Goal: Transaction & Acquisition: Purchase product/service

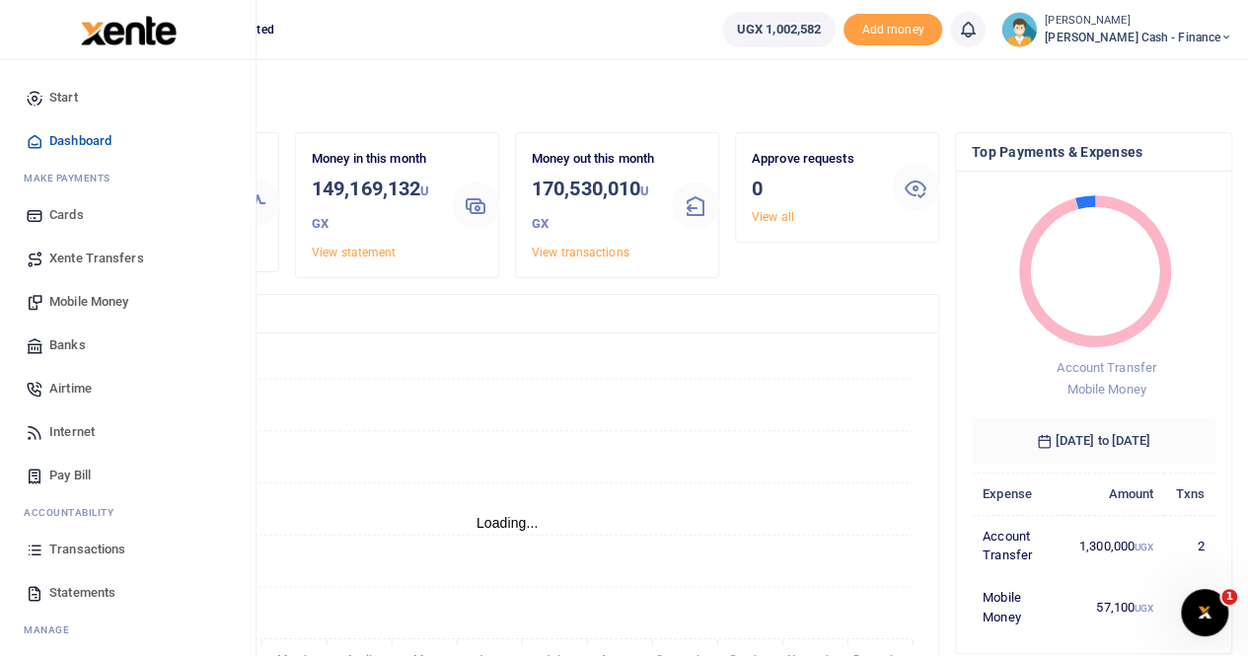
scroll to position [47, 0]
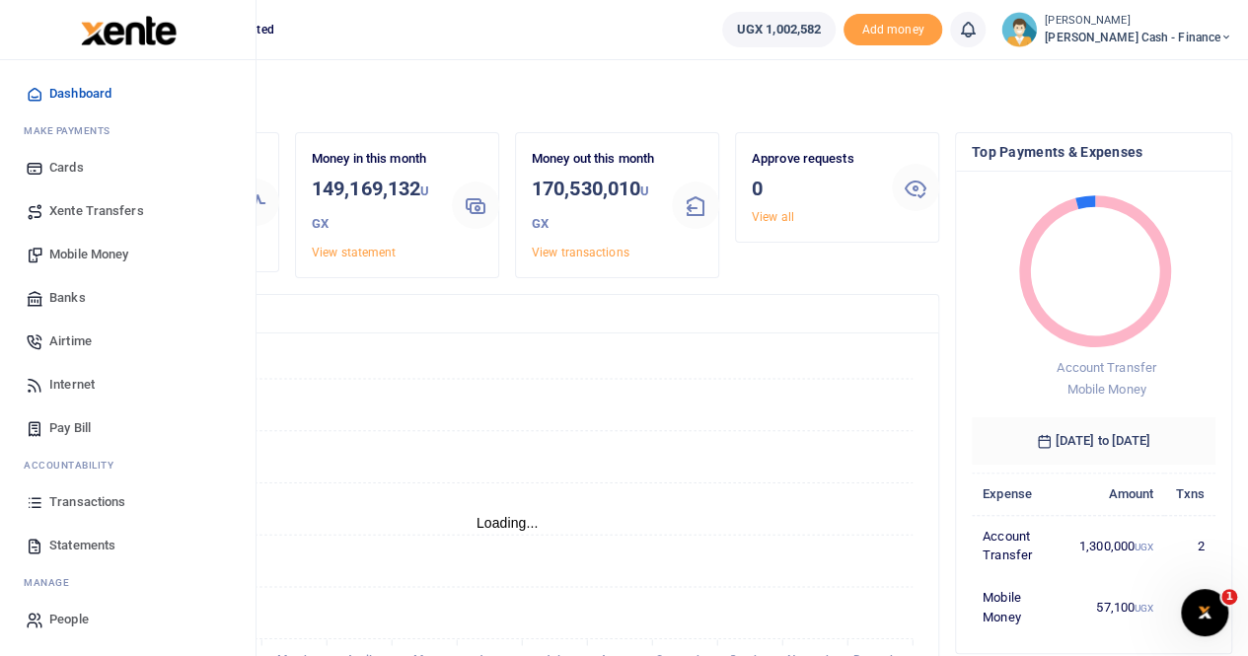
click at [122, 254] on span "Mobile Money" at bounding box center [88, 255] width 79 height 20
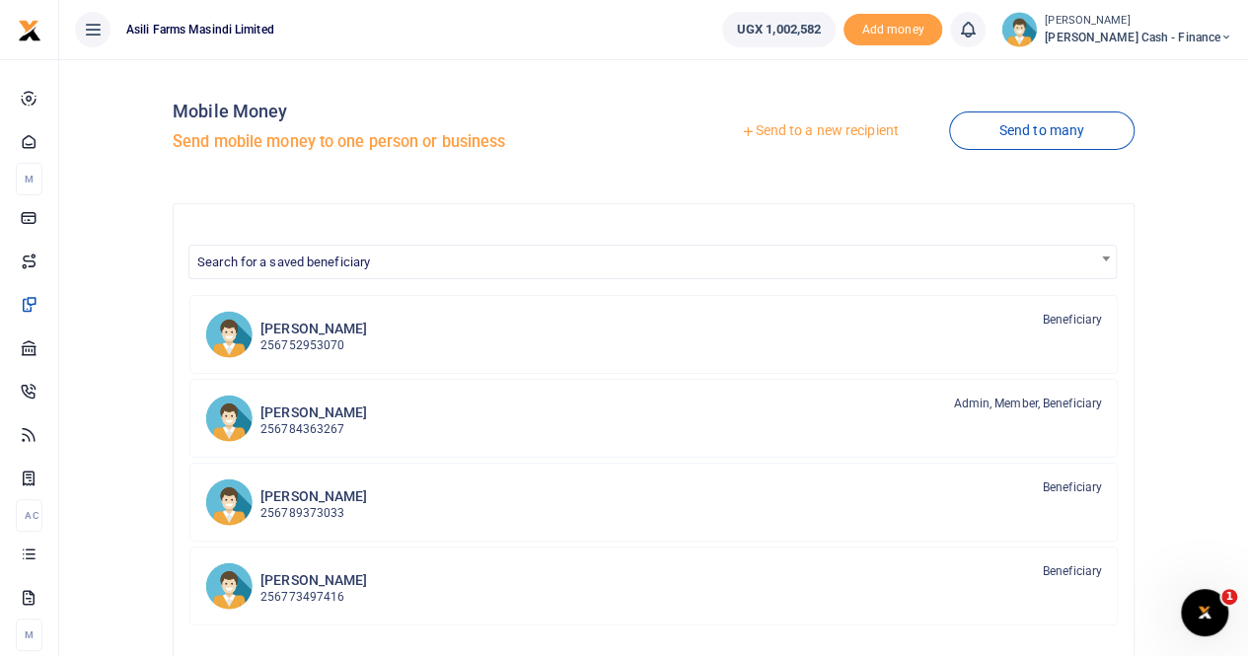
click at [849, 124] on link "Send to a new recipient" at bounding box center [820, 131] width 258 height 36
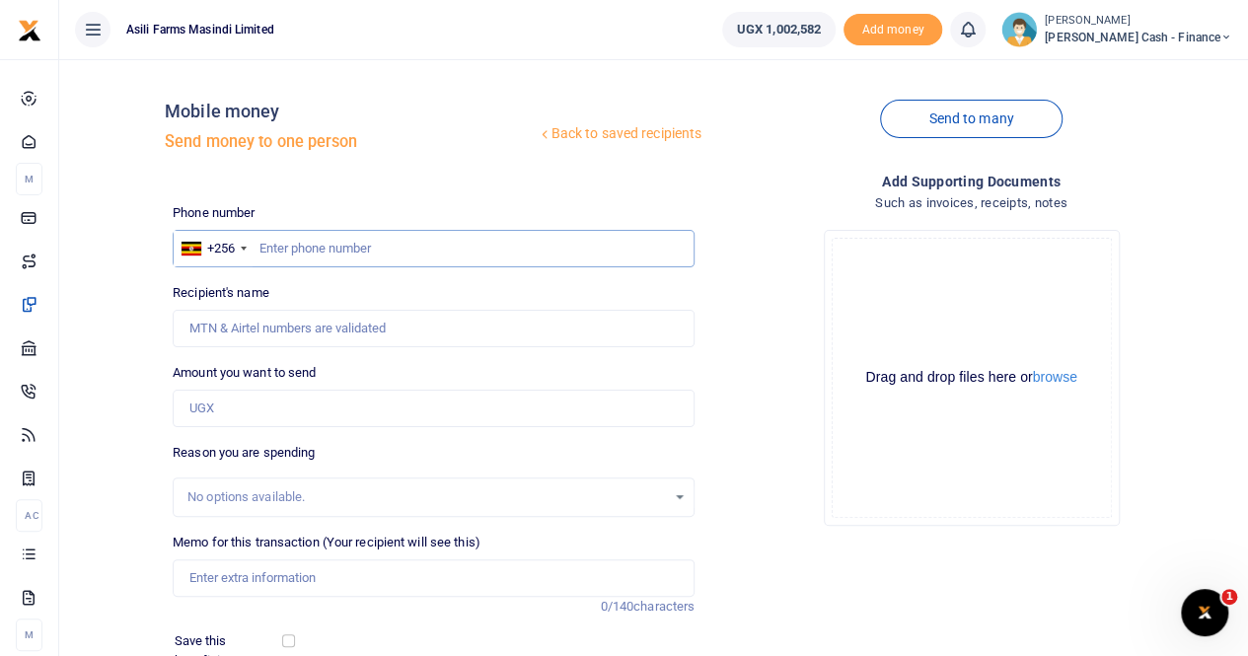
click at [289, 250] on input "text" at bounding box center [434, 248] width 522 height 37
click at [286, 245] on input "text" at bounding box center [434, 248] width 522 height 37
type input "0791233342"
type input "Isabel Birungi"
type input "0791233342"
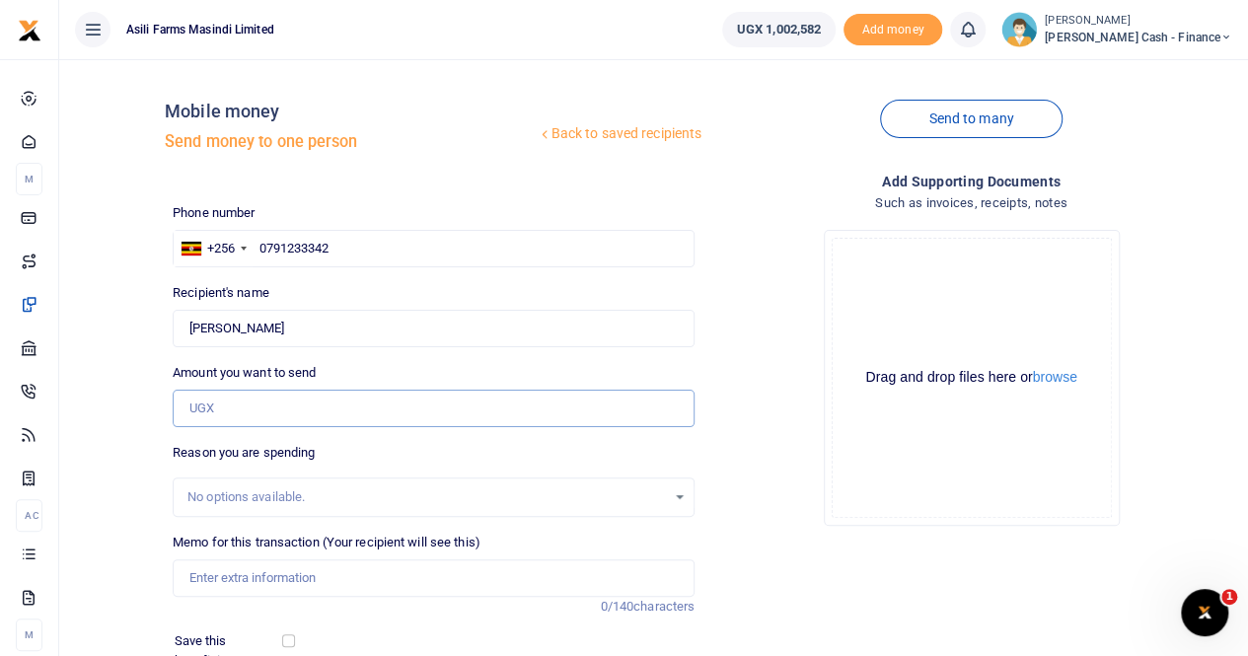
click at [264, 403] on input "Amount you want to send" at bounding box center [434, 408] width 522 height 37
type input "751,000"
click at [232, 571] on input "Memo for this transaction (Your recipient will see this)" at bounding box center [434, 578] width 522 height 37
click at [276, 583] on input "Payment for" at bounding box center [434, 578] width 522 height 37
paste input "servicing philipp's car"
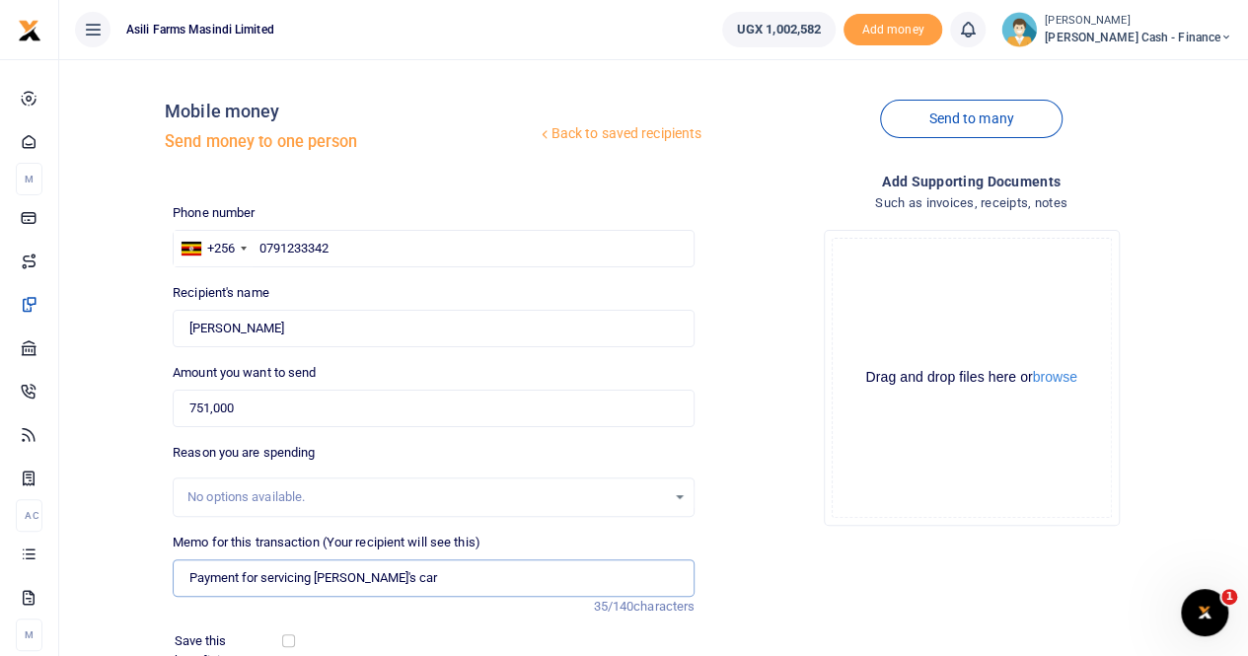
click at [399, 586] on input "Payment for servicing philipp's car" at bounding box center [434, 578] width 522 height 37
click at [405, 580] on input "Payment for servicing philipp's car" at bounding box center [434, 578] width 522 height 37
paste input "text"
click at [365, 573] on input "Payment for servicing philipp's car UBQ360J" at bounding box center [434, 578] width 522 height 37
type input "Payment for servicing [PERSON_NAME] car UBQ360J"
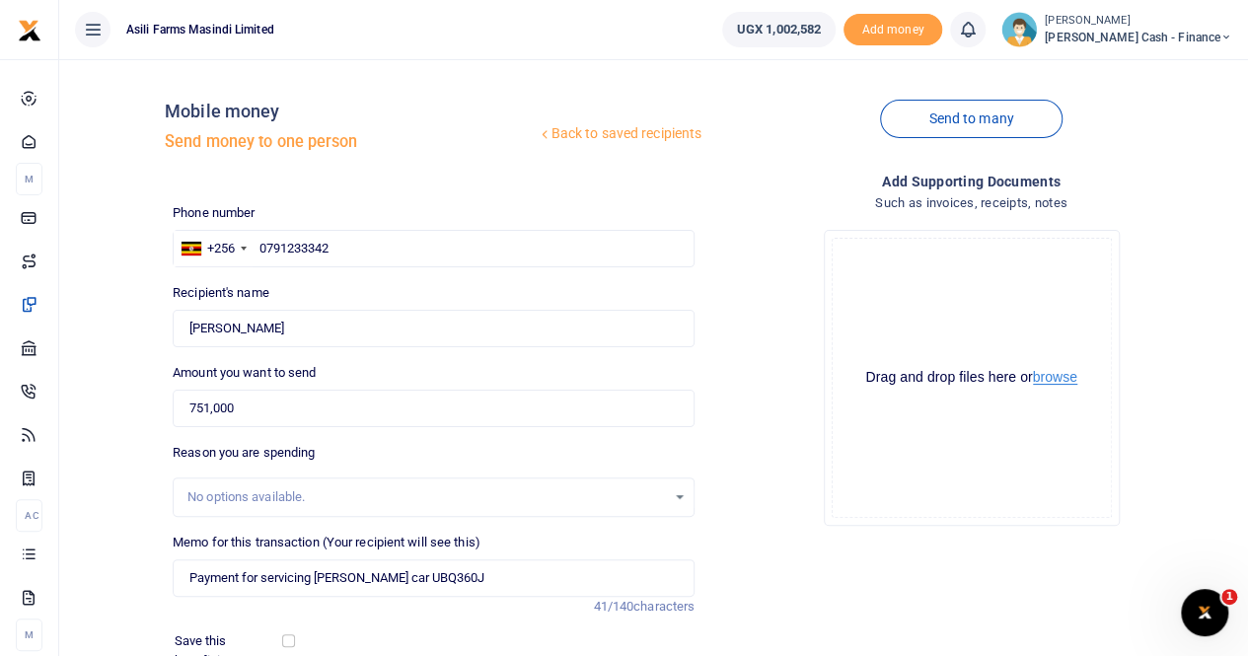
click at [1054, 379] on button "browse" at bounding box center [1055, 377] width 44 height 15
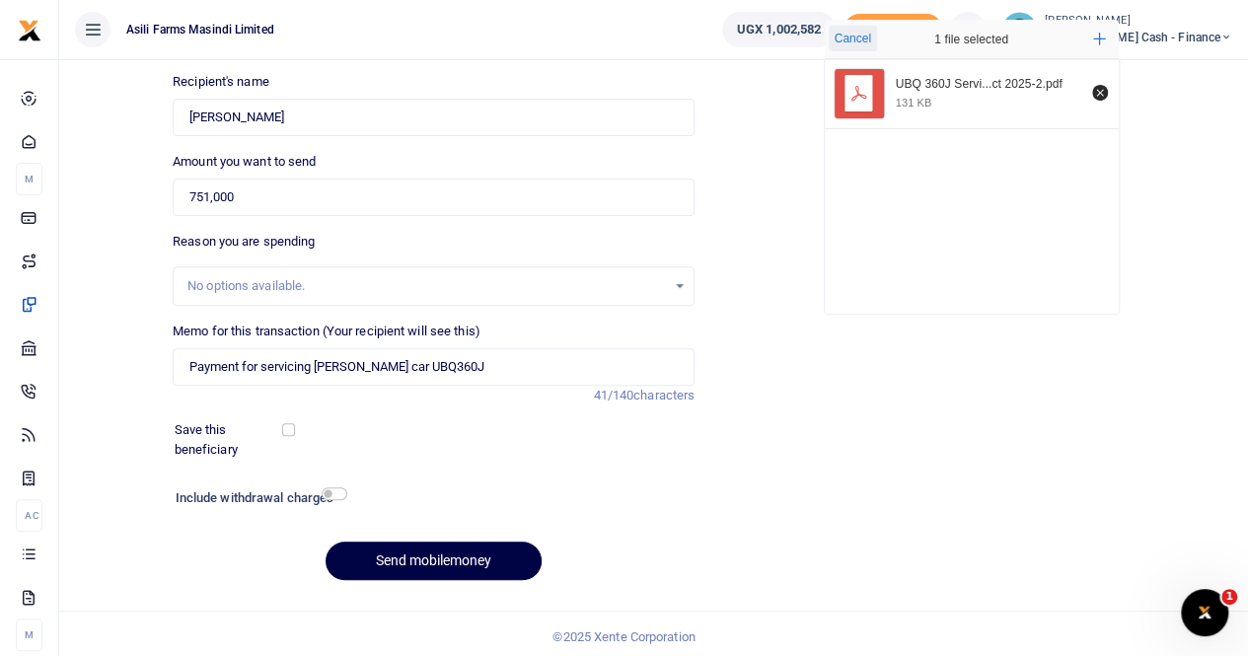
scroll to position [215, 0]
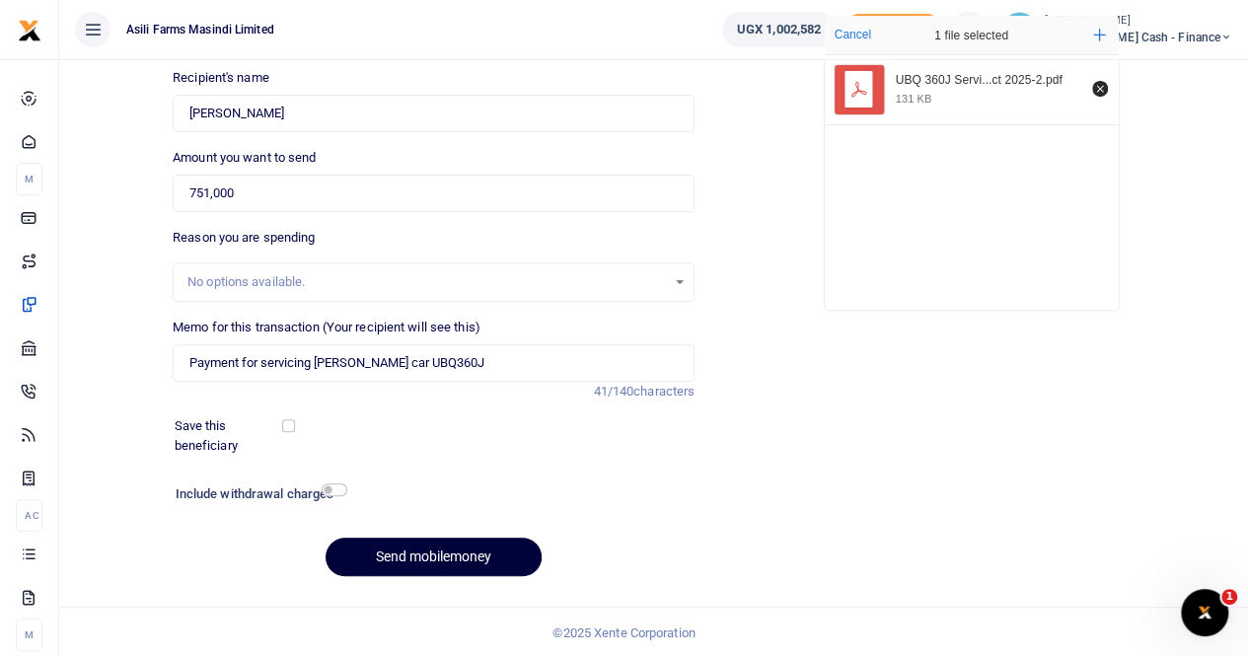
click at [407, 560] on button "Send mobilemoney" at bounding box center [434, 557] width 216 height 38
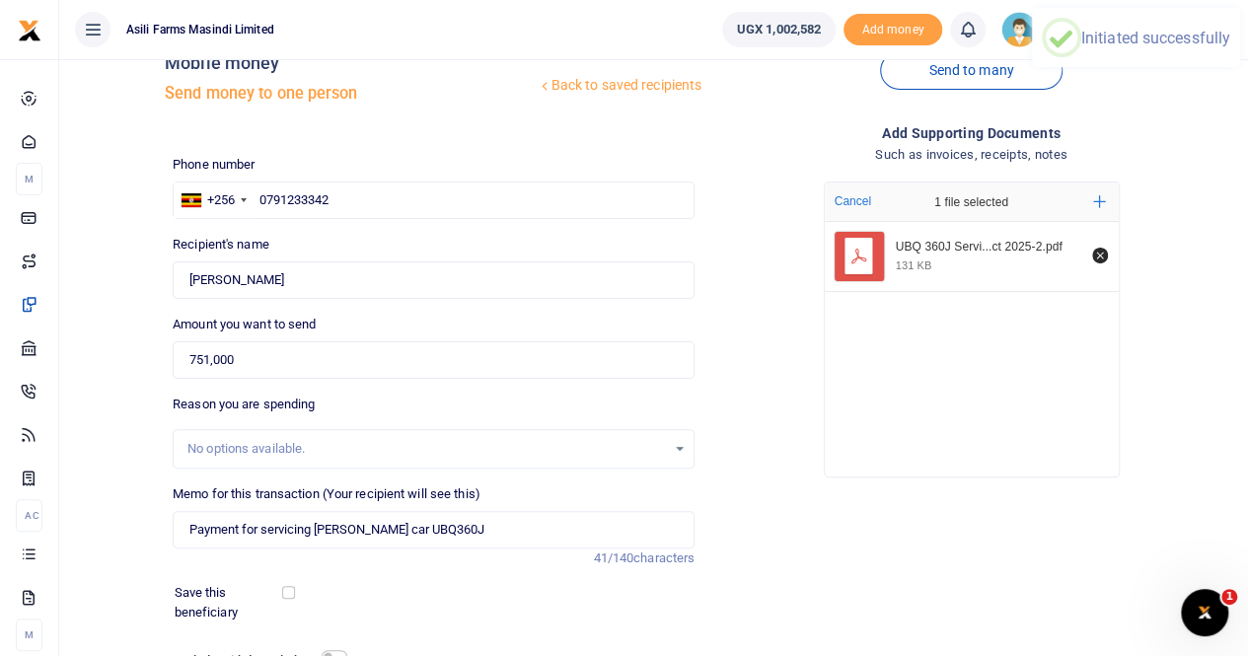
scroll to position [0, 0]
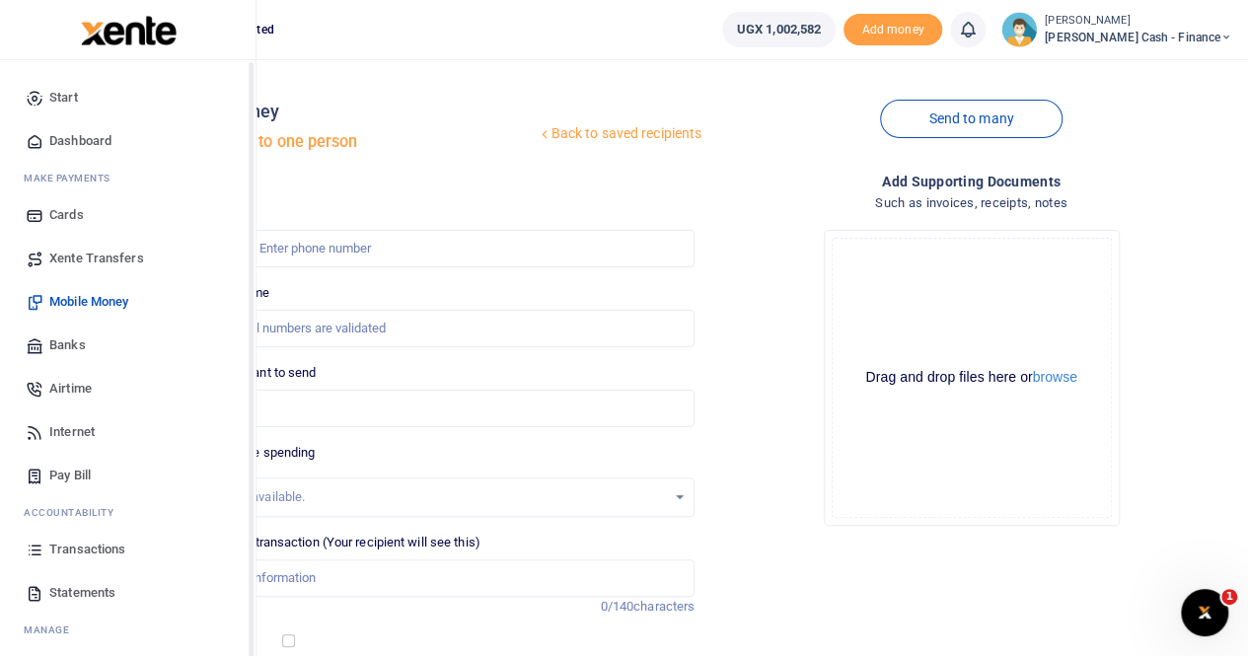
click at [95, 258] on span "Xente Transfers" at bounding box center [96, 259] width 95 height 20
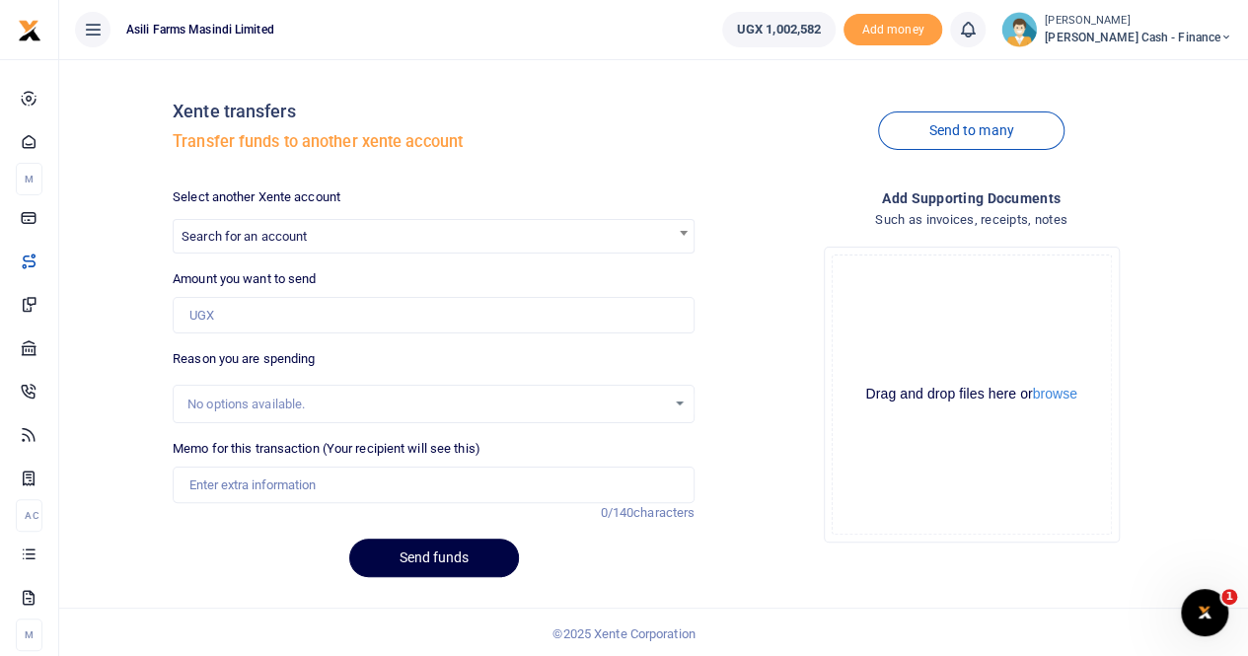
click at [232, 235] on div at bounding box center [624, 328] width 1248 height 656
click at [233, 229] on span "Search for an account" at bounding box center [244, 236] width 125 height 15
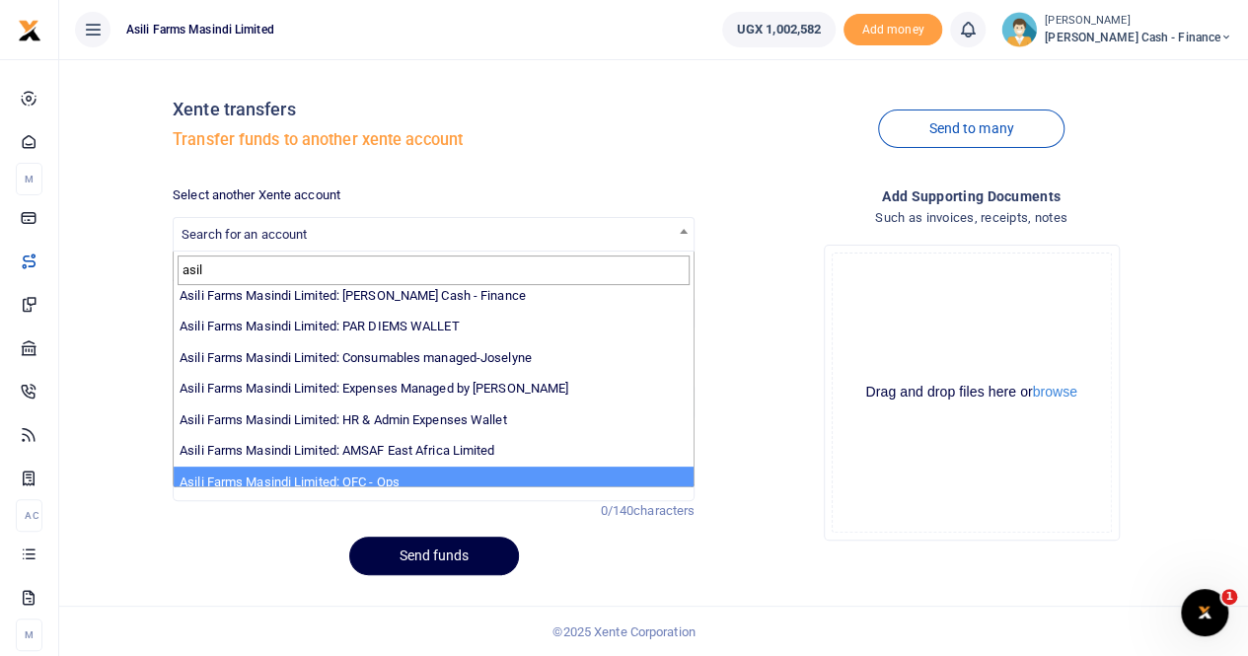
scroll to position [45, 0]
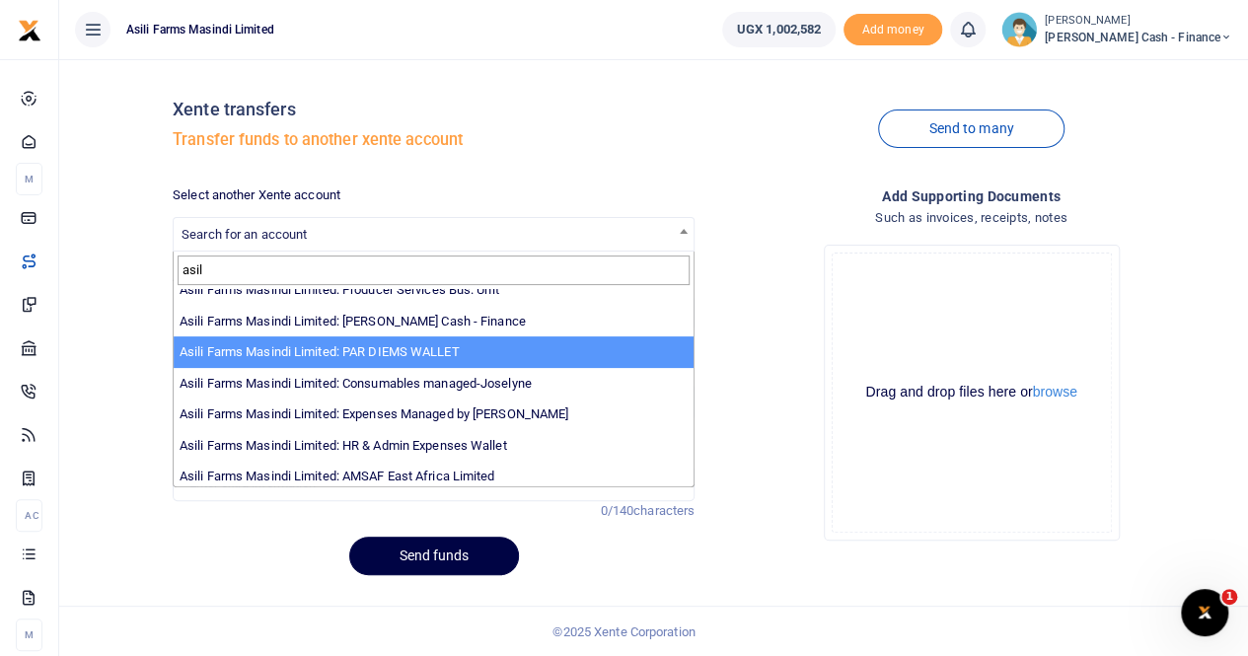
type input "asil"
select select "3369"
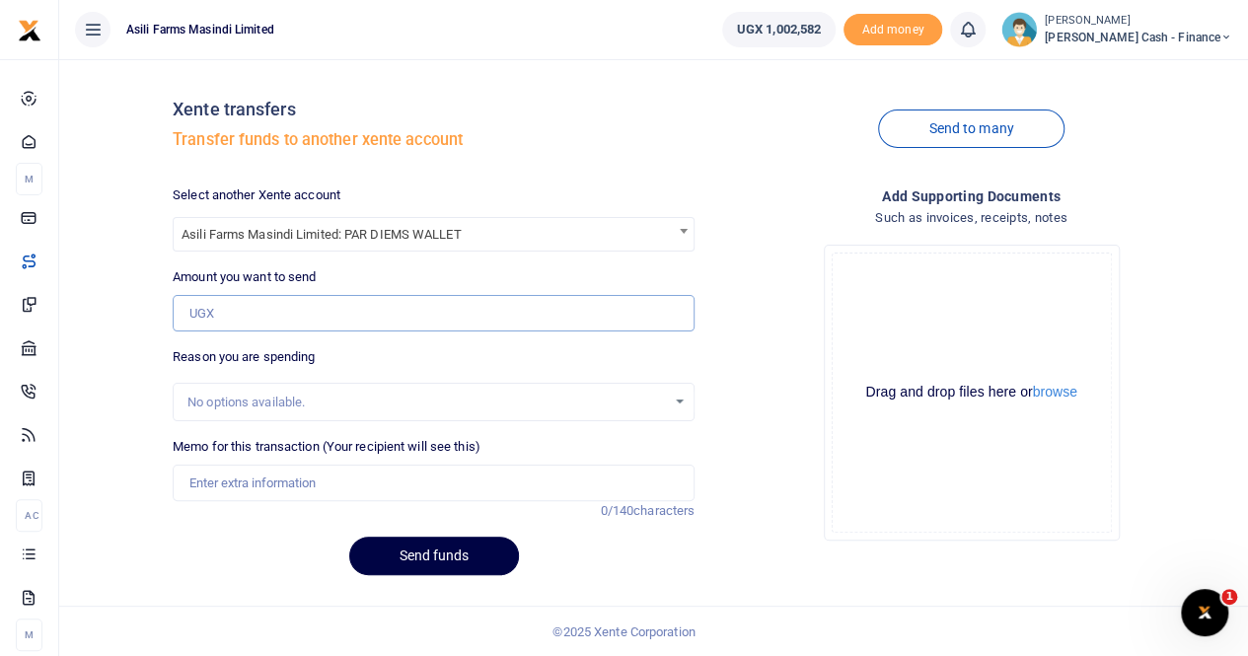
click at [224, 320] on input "Amount you want to send" at bounding box center [434, 313] width 522 height 37
type input "500,000"
click at [265, 485] on input "Memo for this transaction (Your recipient will see this)" at bounding box center [434, 483] width 522 height 37
click at [452, 483] on input "Transfer to Peridium wallet" at bounding box center [434, 483] width 522 height 37
type input "Transfer to Peridium wallet"
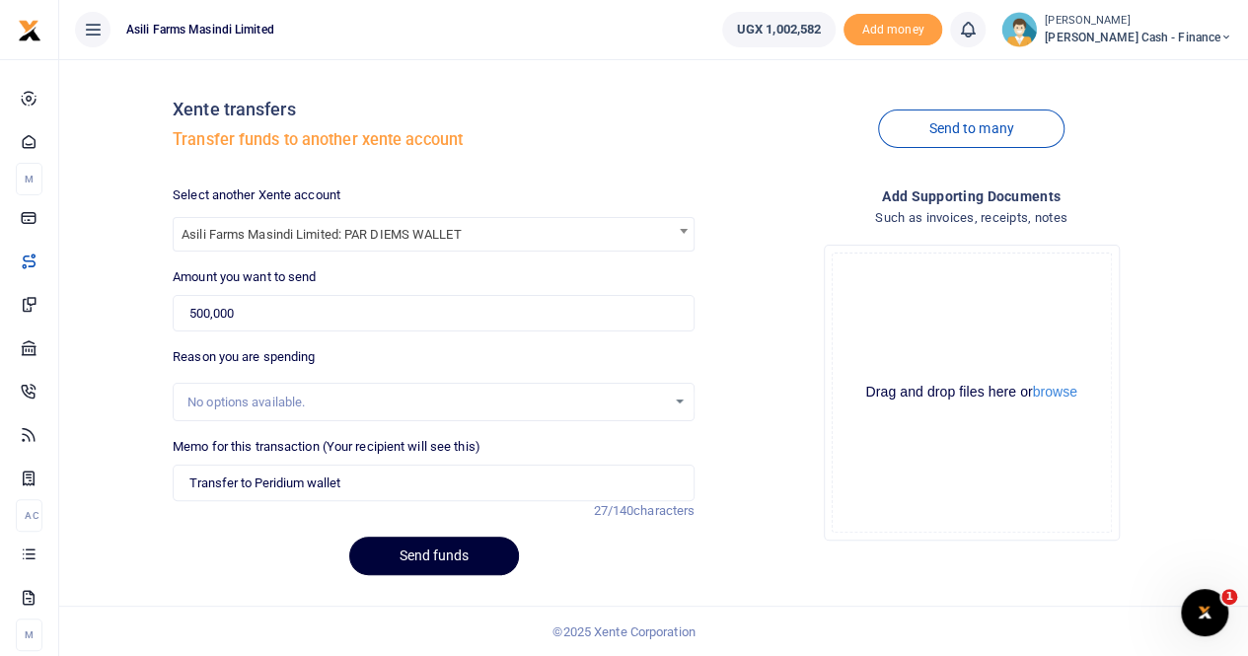
click at [444, 554] on button "Send funds" at bounding box center [434, 556] width 170 height 38
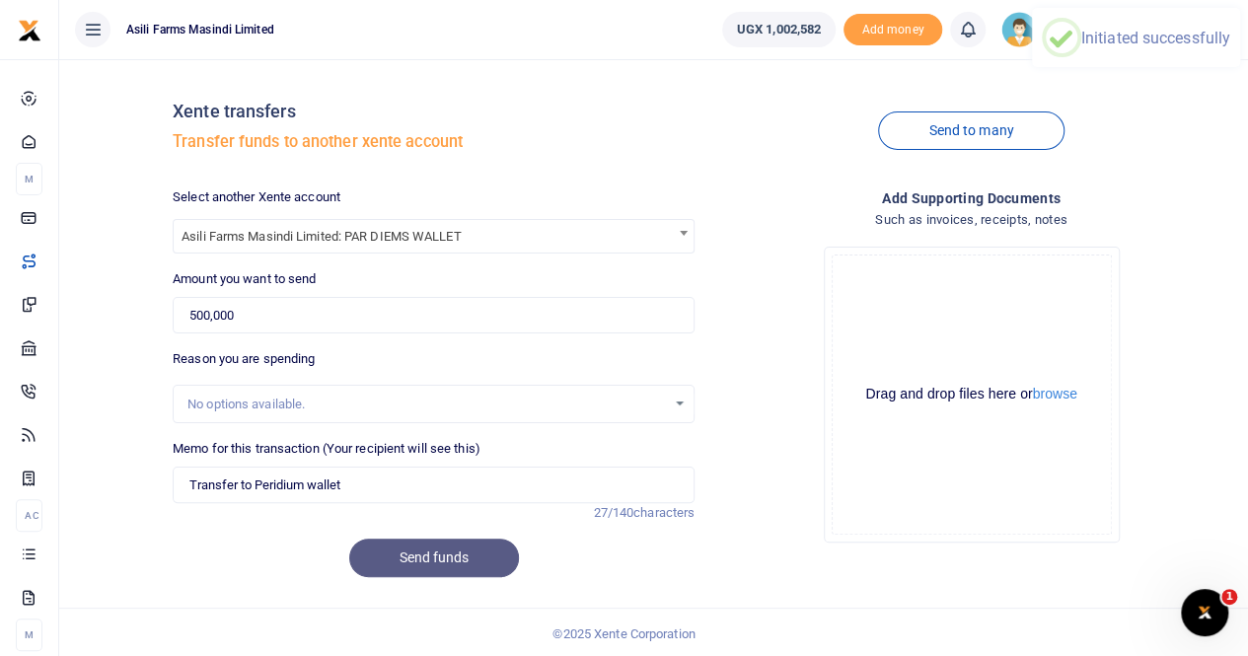
scroll to position [2, 0]
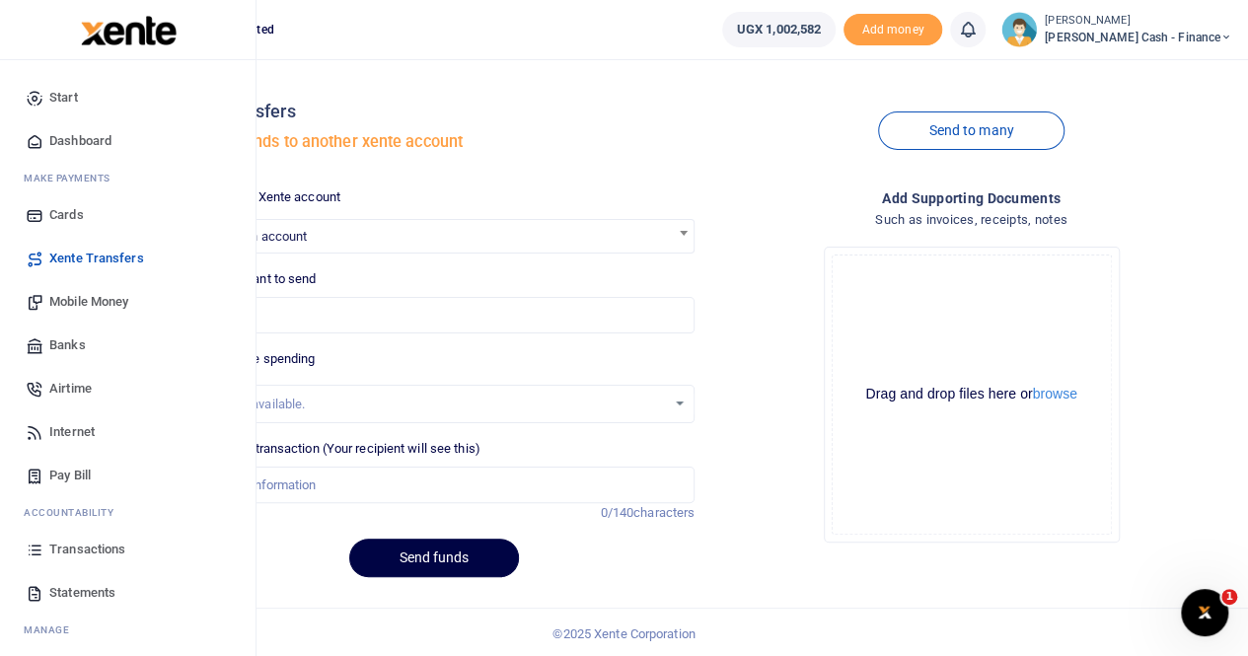
click at [81, 549] on span "Transactions" at bounding box center [87, 550] width 76 height 20
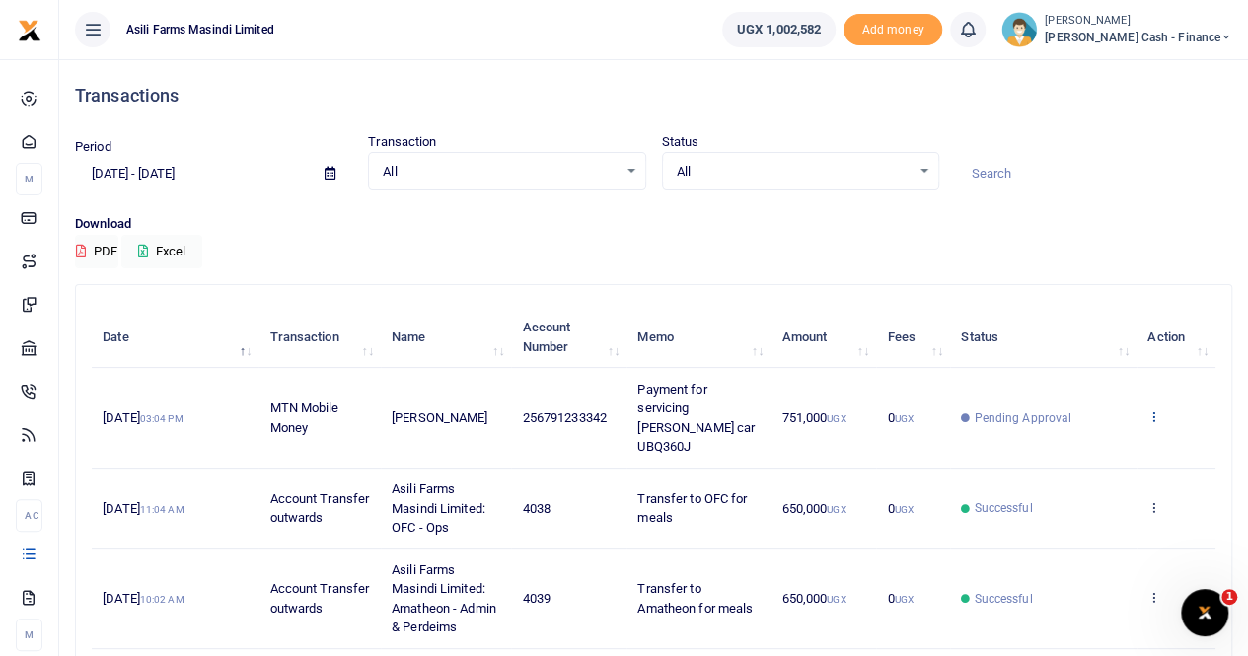
click at [1155, 410] on icon at bounding box center [1154, 417] width 13 height 14
click at [1062, 436] on link "View details" at bounding box center [1083, 440] width 156 height 28
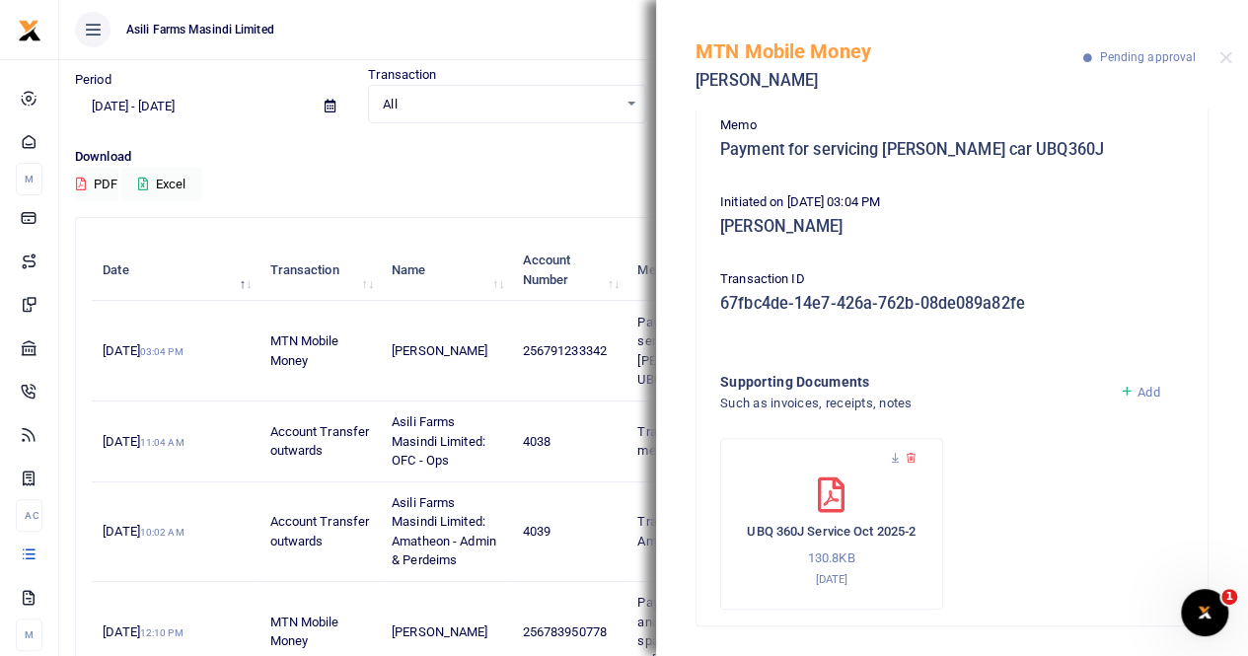
scroll to position [99, 0]
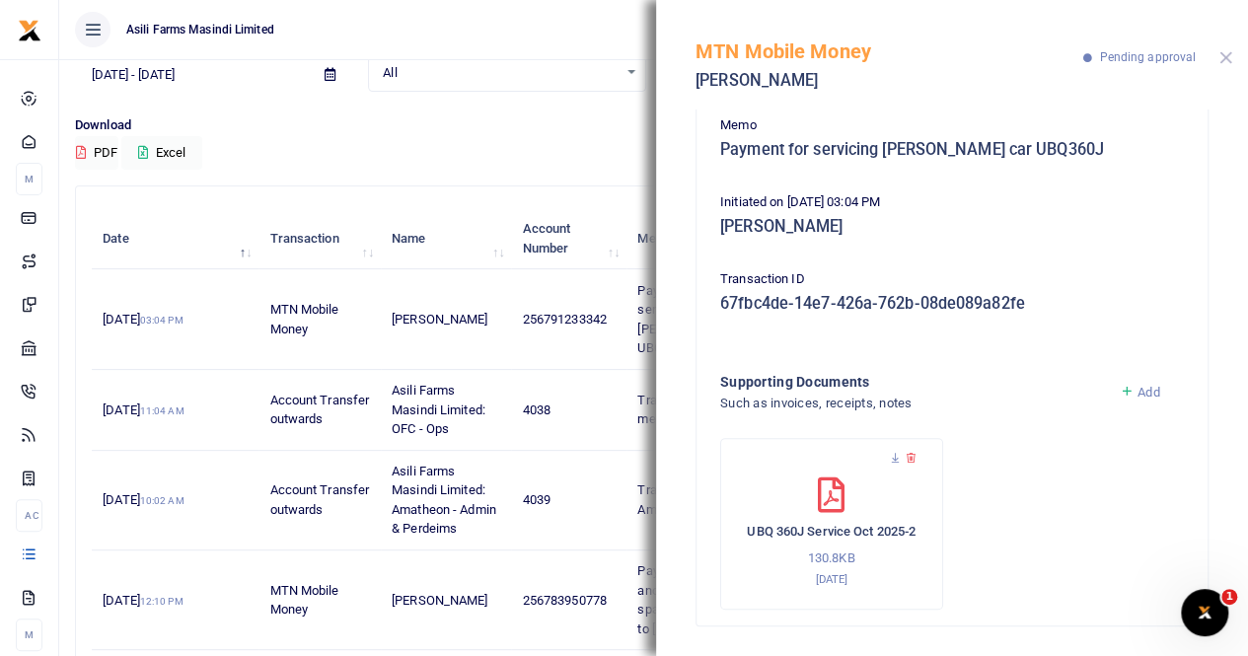
click at [1224, 53] on button "Close" at bounding box center [1226, 57] width 13 height 13
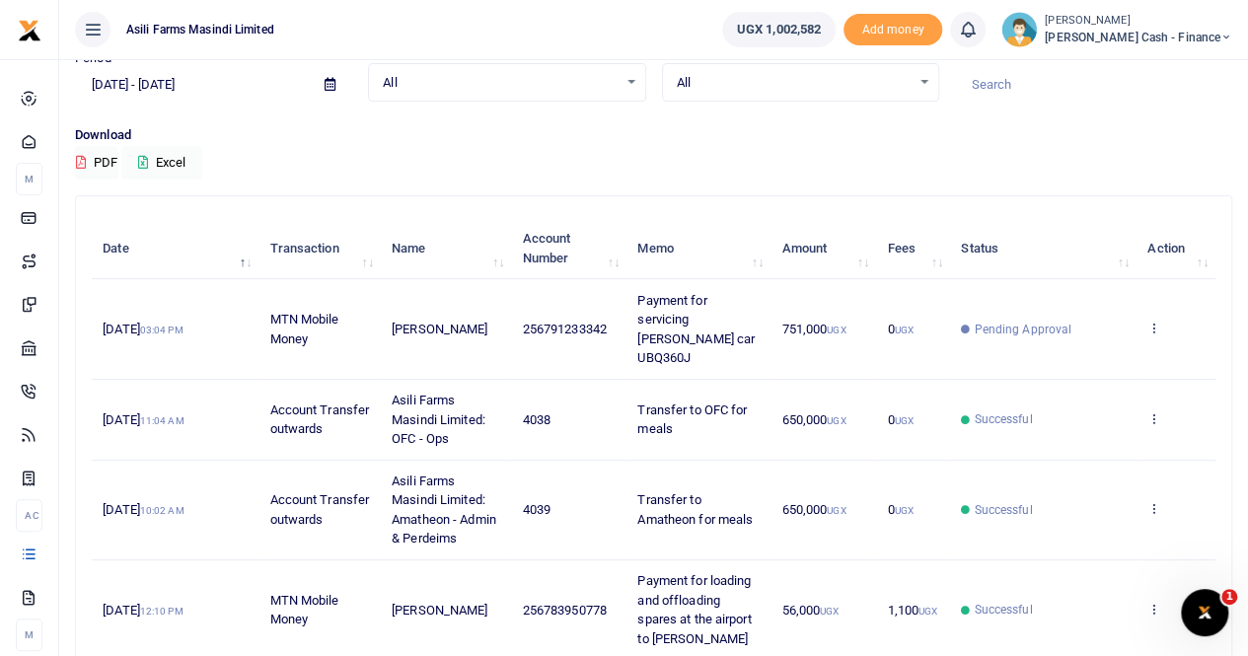
scroll to position [0, 0]
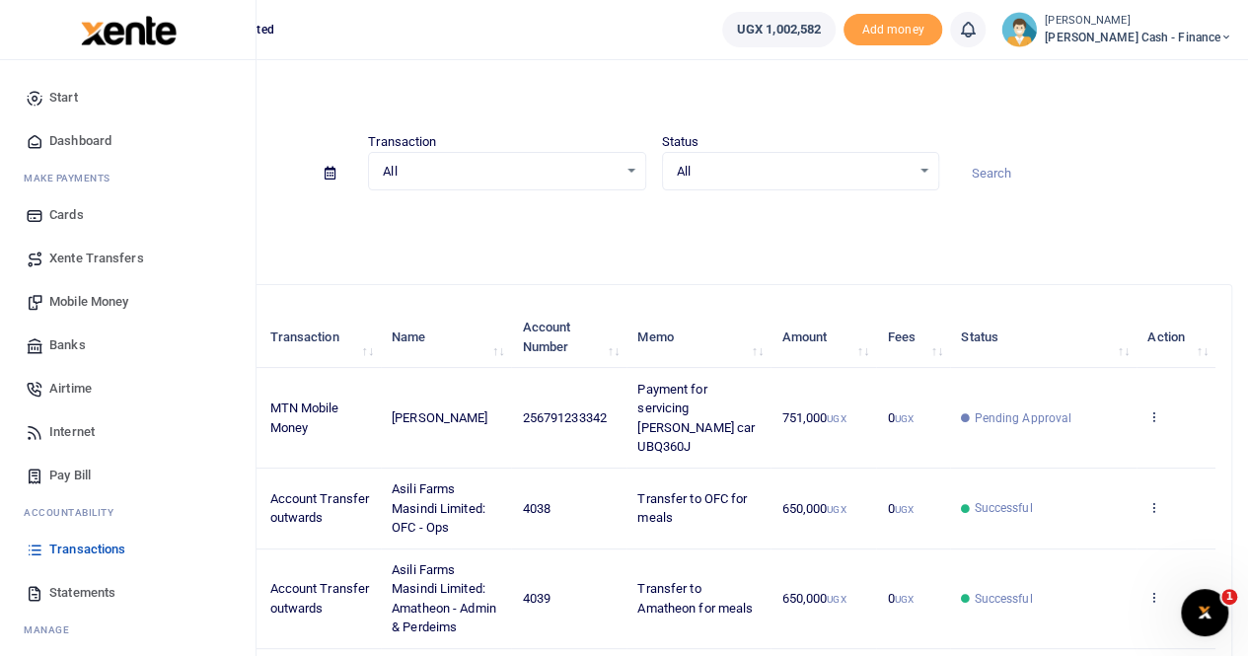
click at [97, 254] on span "Xente Transfers" at bounding box center [96, 259] width 95 height 20
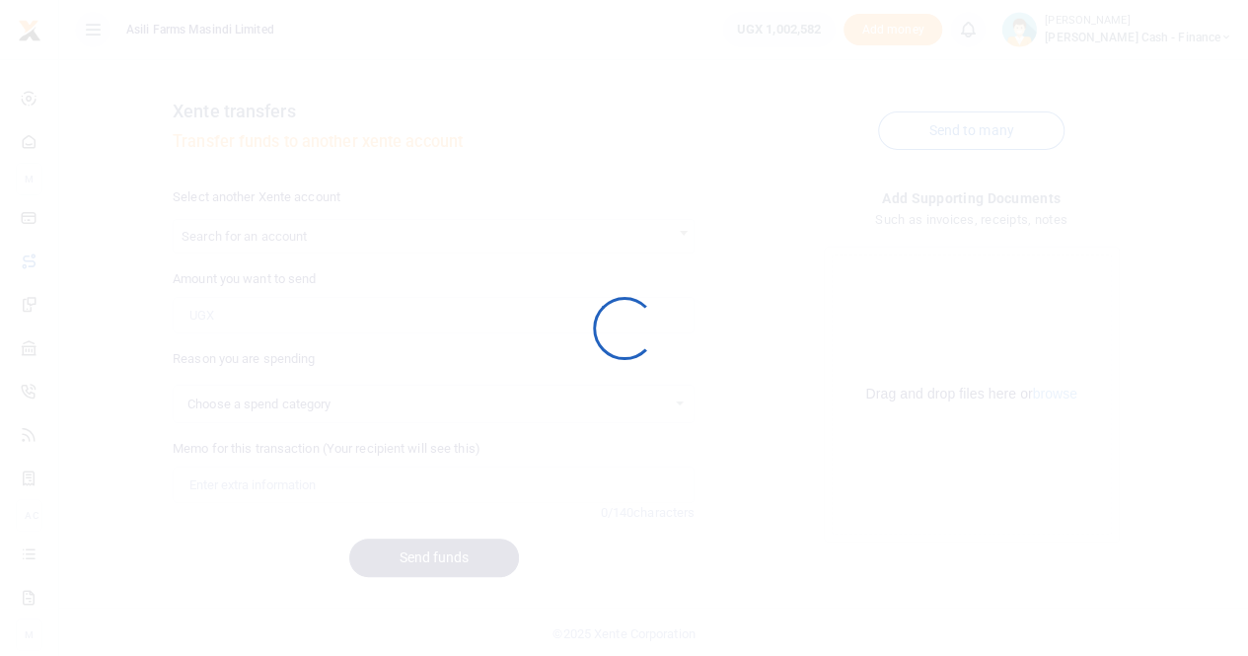
select select
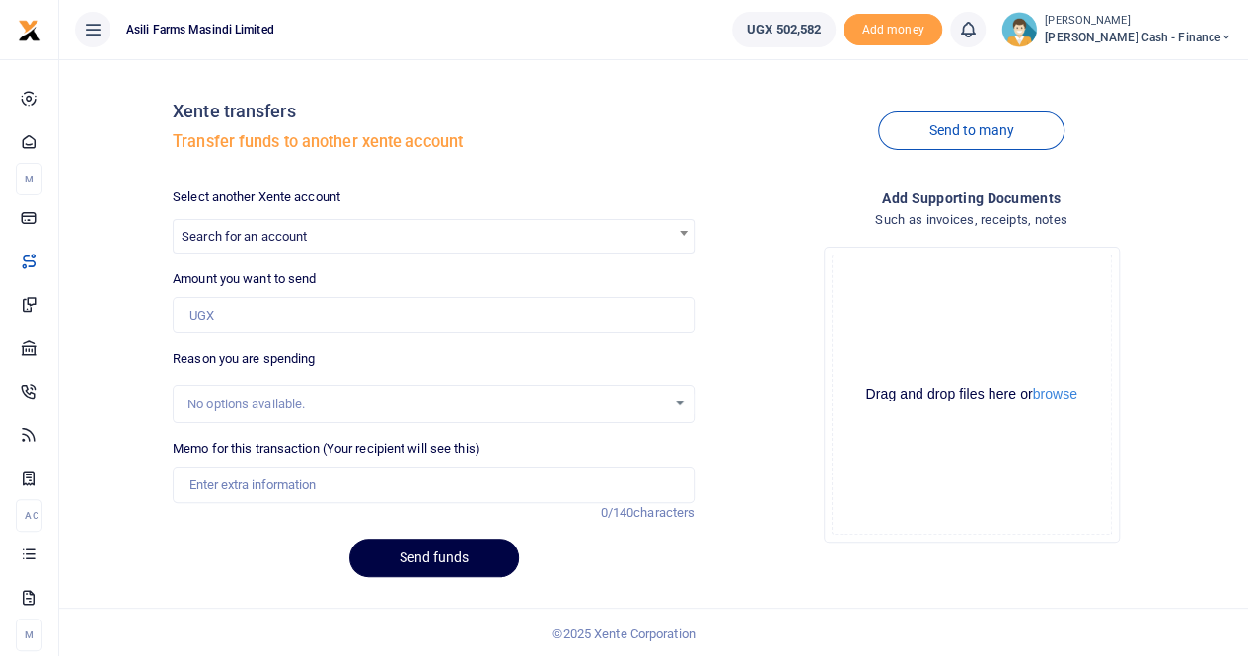
scroll to position [2, 0]
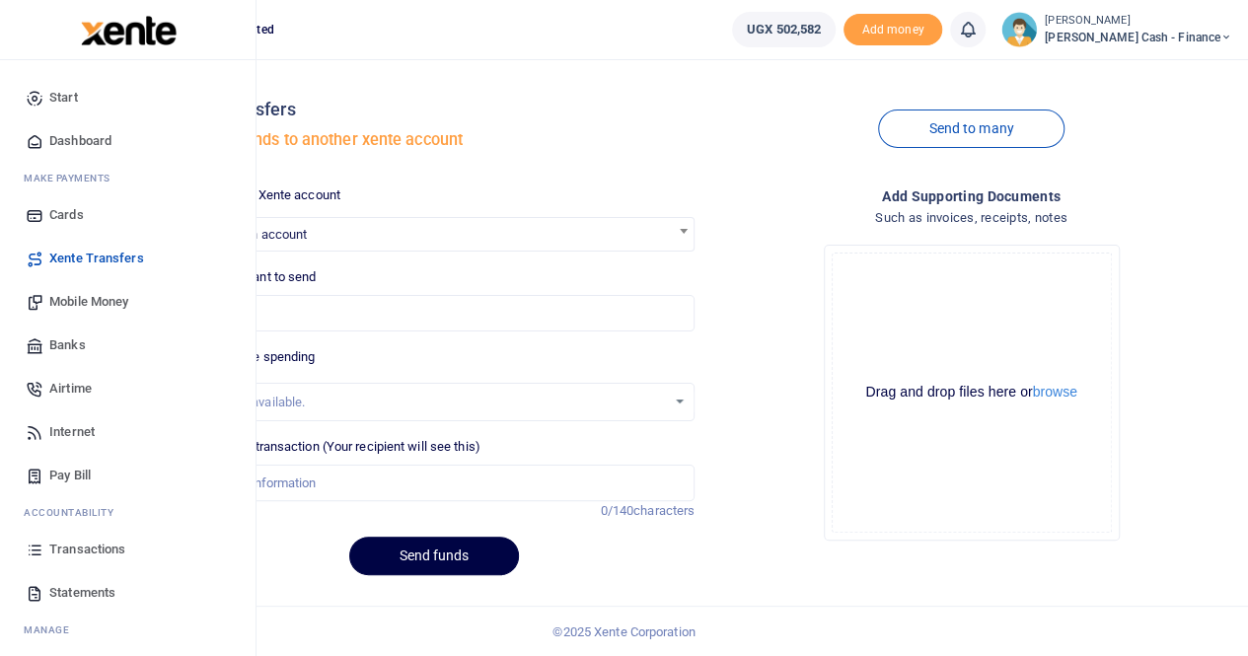
click at [79, 540] on span "Transactions" at bounding box center [87, 550] width 76 height 20
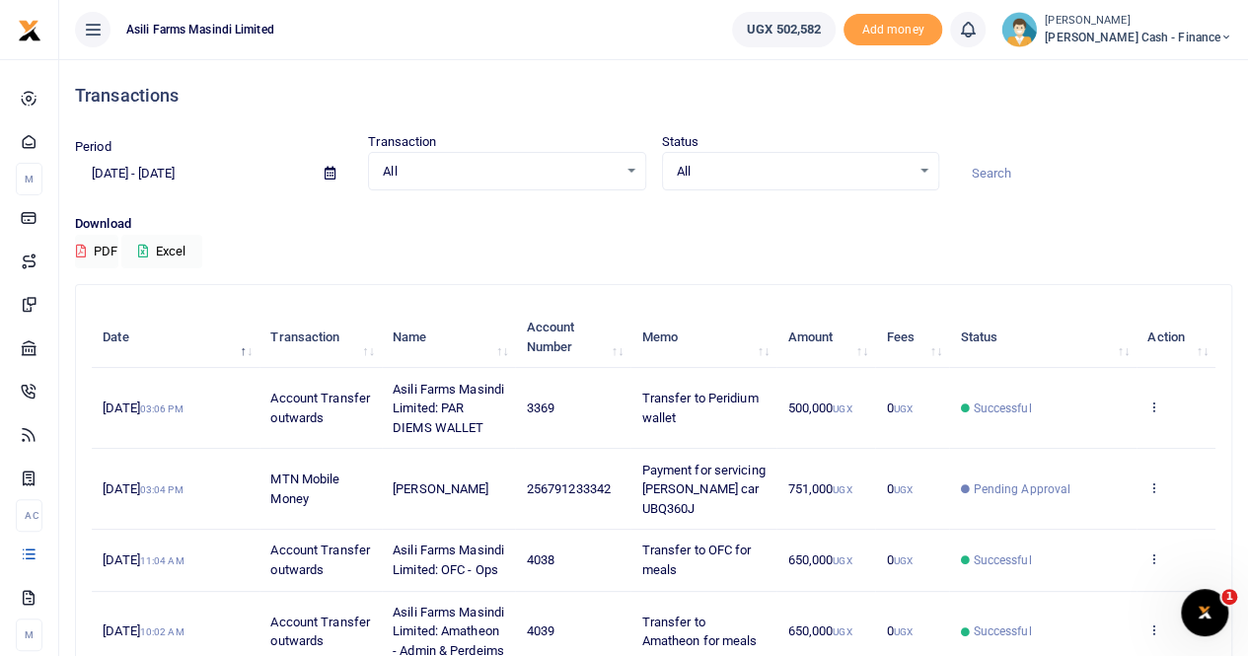
click at [1149, 25] on small "[PERSON_NAME]" at bounding box center [1138, 21] width 187 height 17
click at [1158, 69] on link "Switch accounts" at bounding box center [1091, 72] width 156 height 28
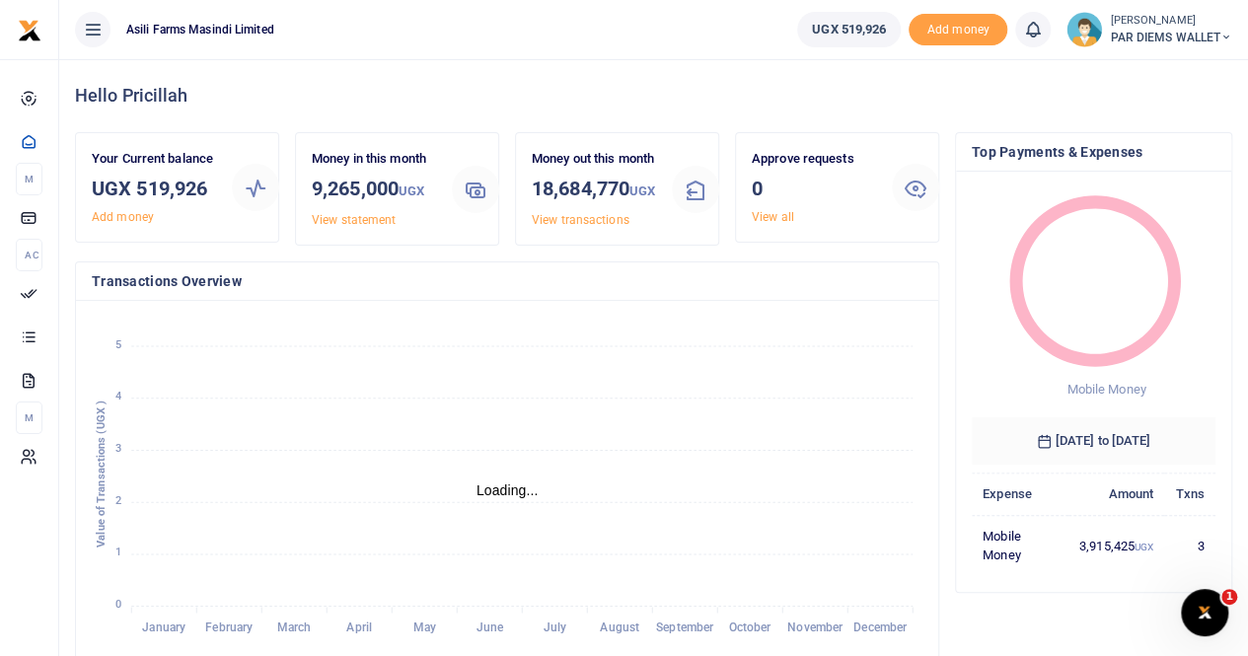
scroll to position [16, 16]
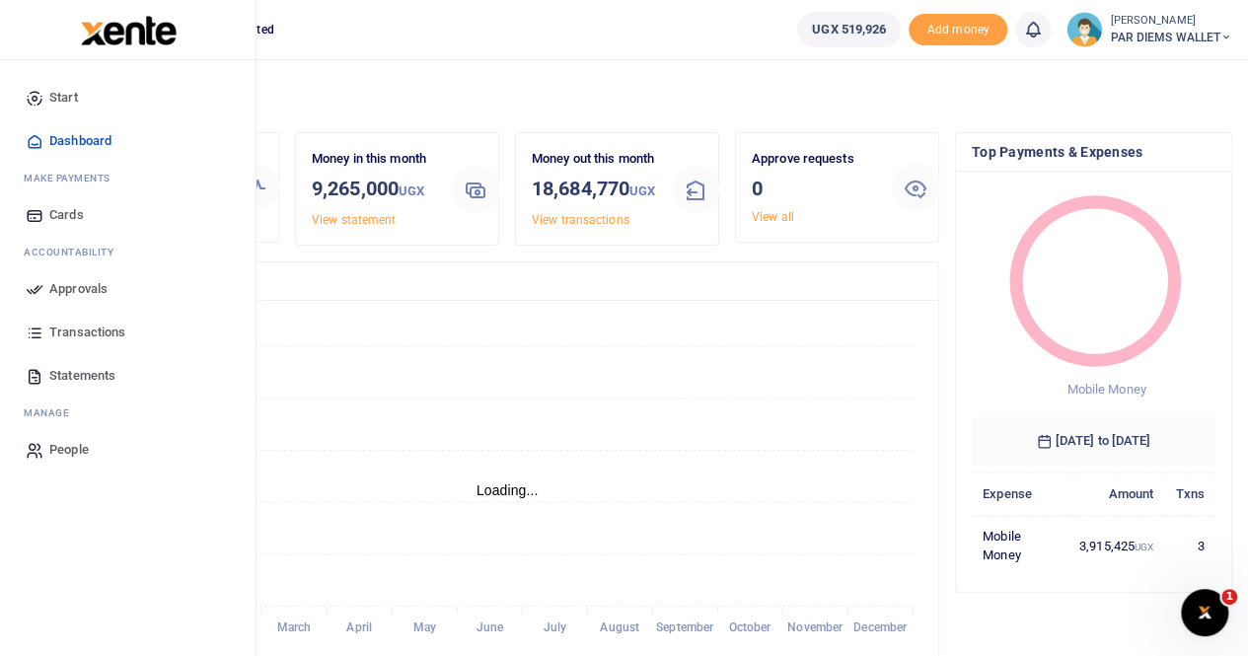
click at [64, 374] on span "Statements" at bounding box center [82, 376] width 66 height 20
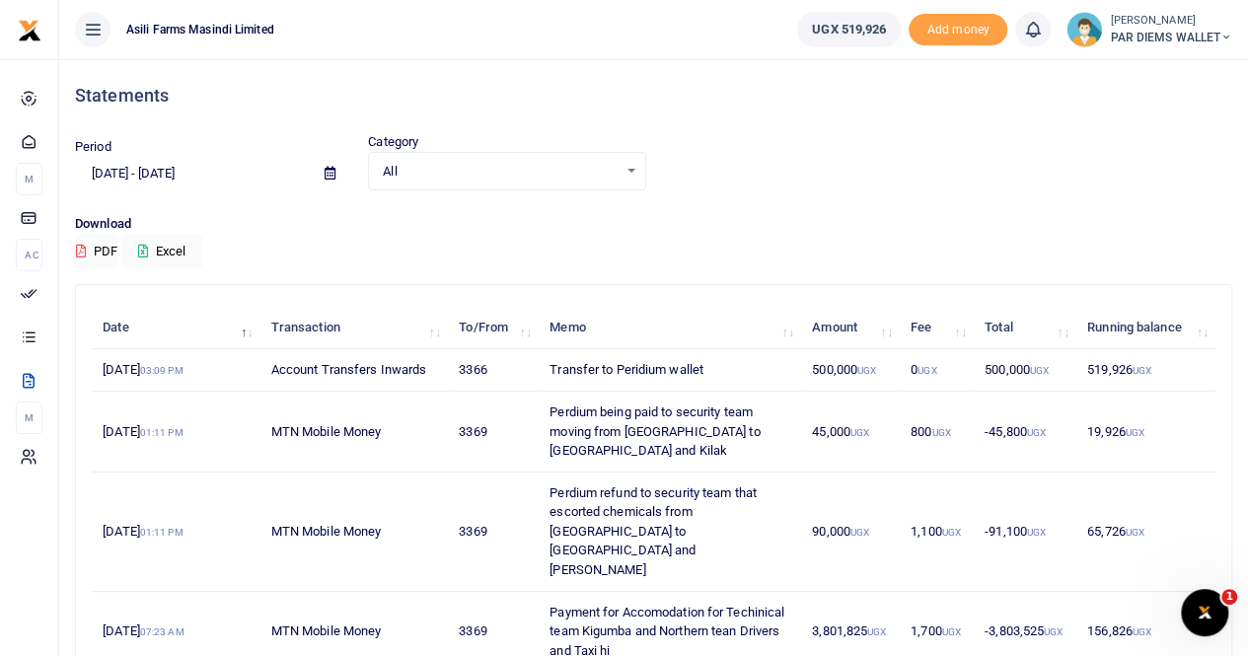
click at [330, 174] on icon at bounding box center [330, 173] width 11 height 13
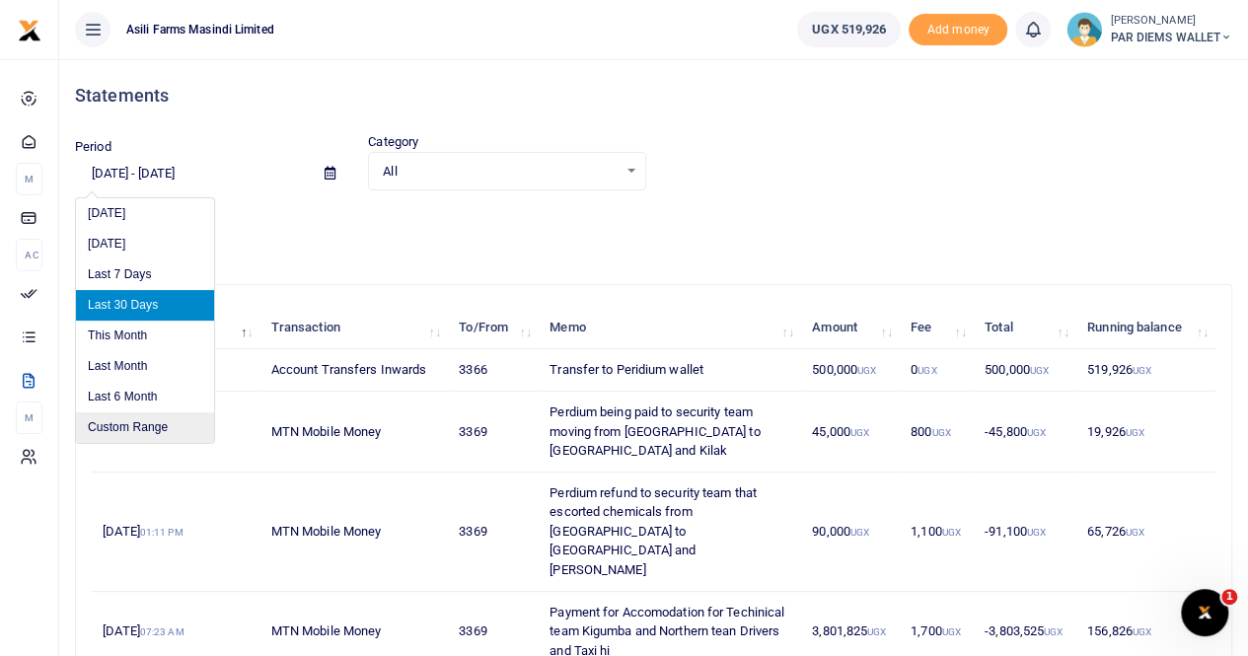
click at [166, 425] on li "Custom Range" at bounding box center [145, 427] width 138 height 31
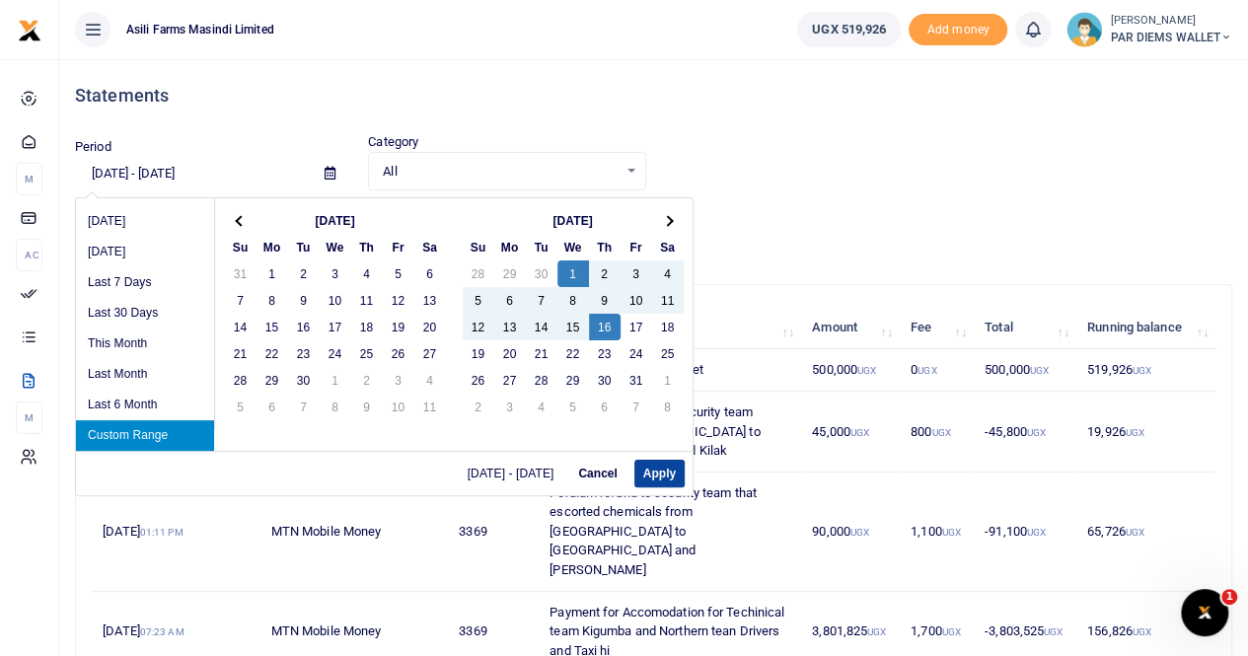
click at [655, 475] on button "Apply" at bounding box center [660, 474] width 50 height 28
type input "10/01/2025 - 10/16/2025"
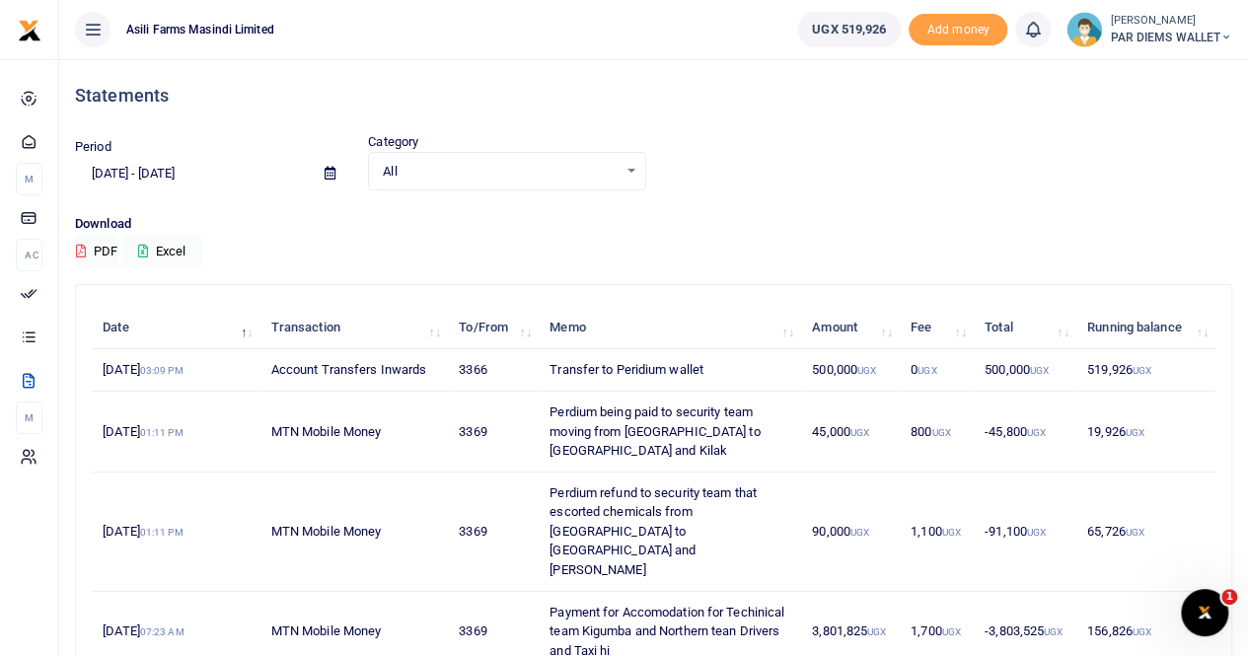
click at [1140, 18] on small "[PERSON_NAME]" at bounding box center [1171, 21] width 122 height 17
click at [1161, 69] on link "Switch accounts" at bounding box center [1156, 72] width 156 height 28
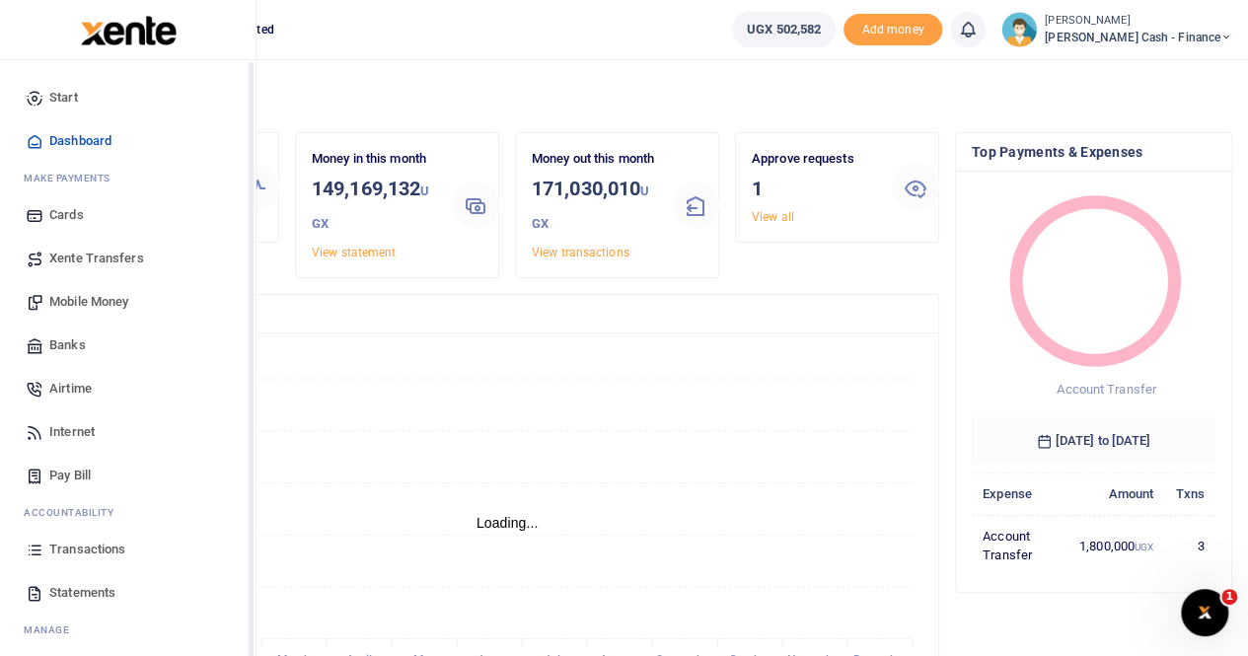
scroll to position [16, 16]
click at [97, 545] on span "Transactions" at bounding box center [87, 550] width 76 height 20
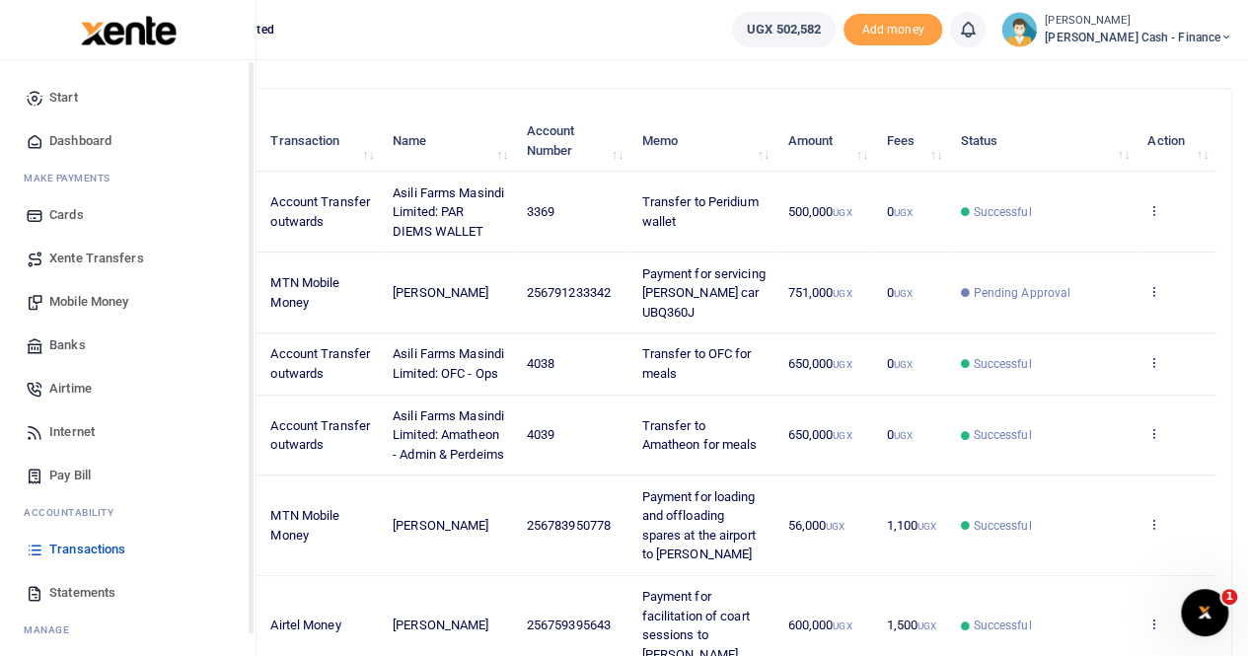
scroll to position [197, 0]
click at [85, 587] on span "Statements" at bounding box center [82, 593] width 66 height 20
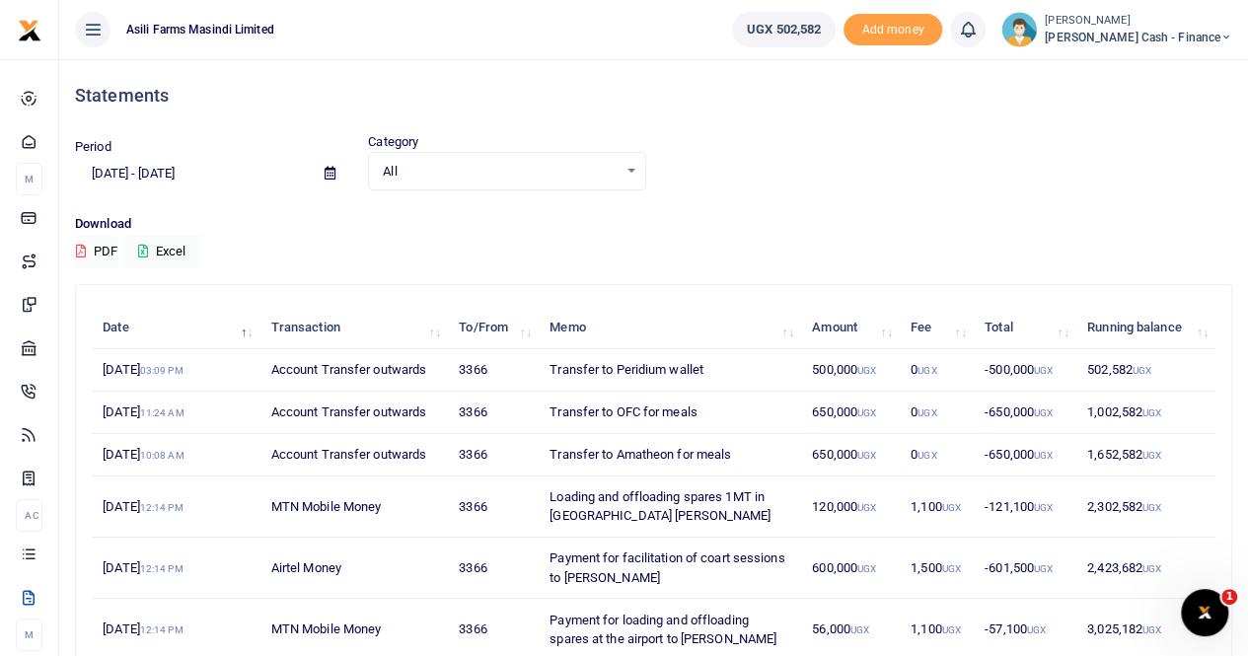
click at [759, 82] on div "Statements" at bounding box center [654, 95] width 1158 height 73
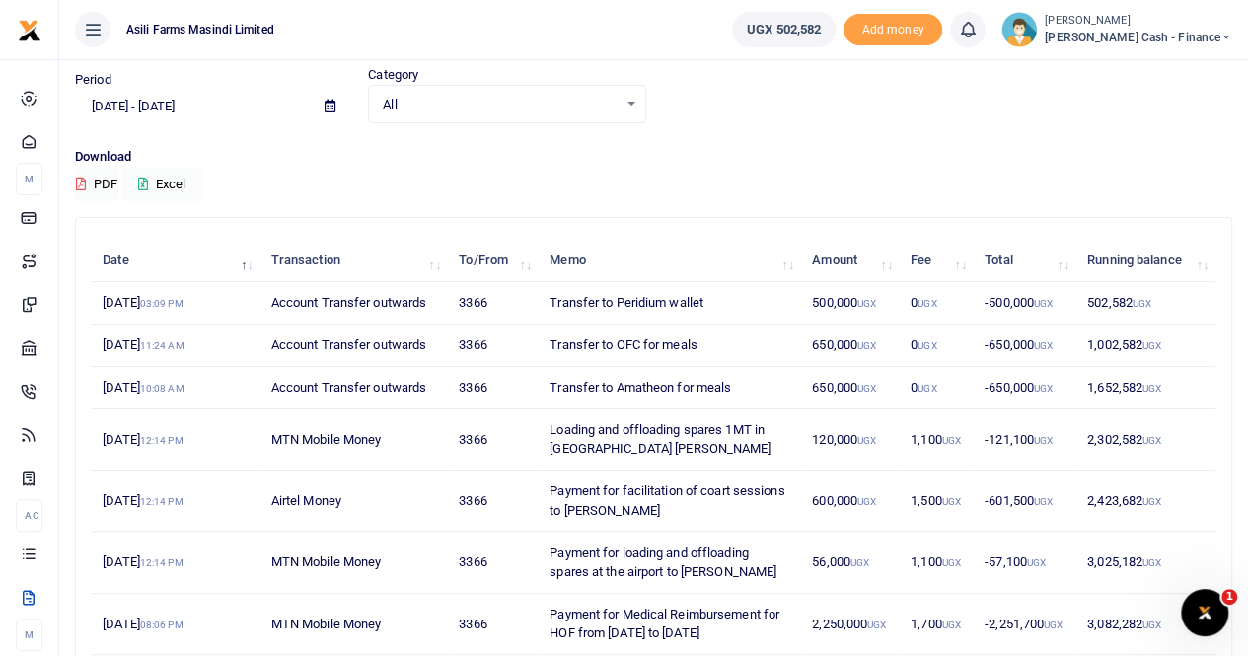
scroll to position [99, 0]
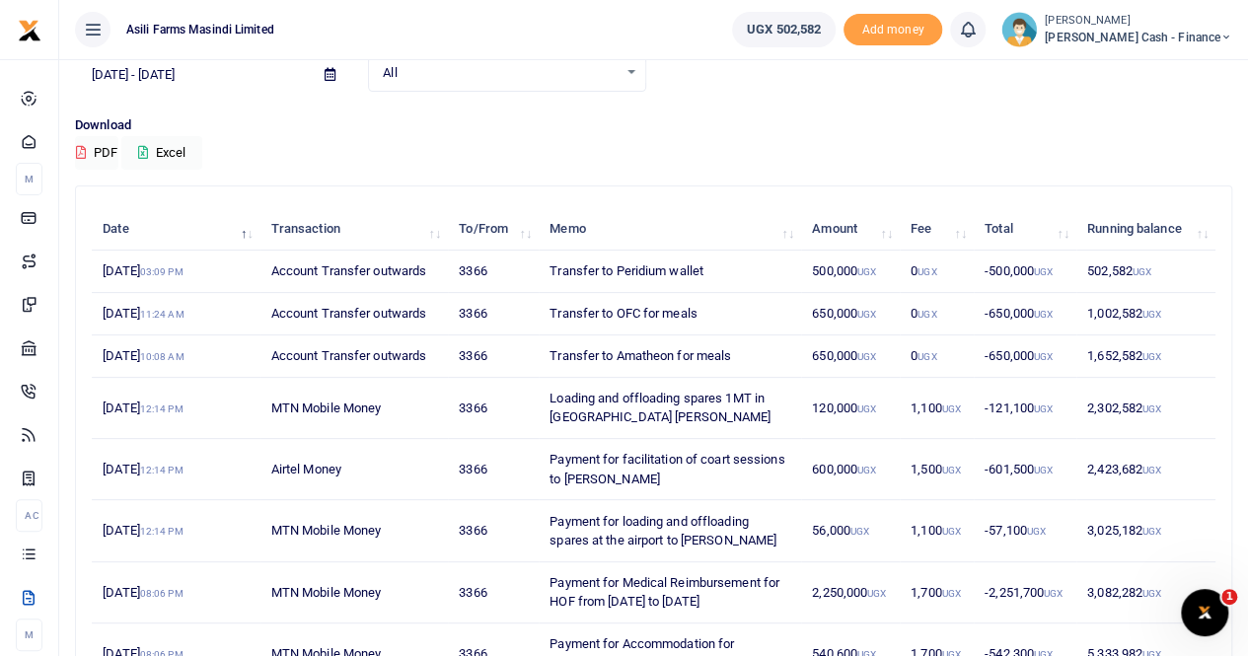
click at [1153, 26] on small "[PERSON_NAME]" at bounding box center [1138, 21] width 187 height 17
click at [1150, 74] on link "Switch accounts" at bounding box center [1091, 72] width 156 height 28
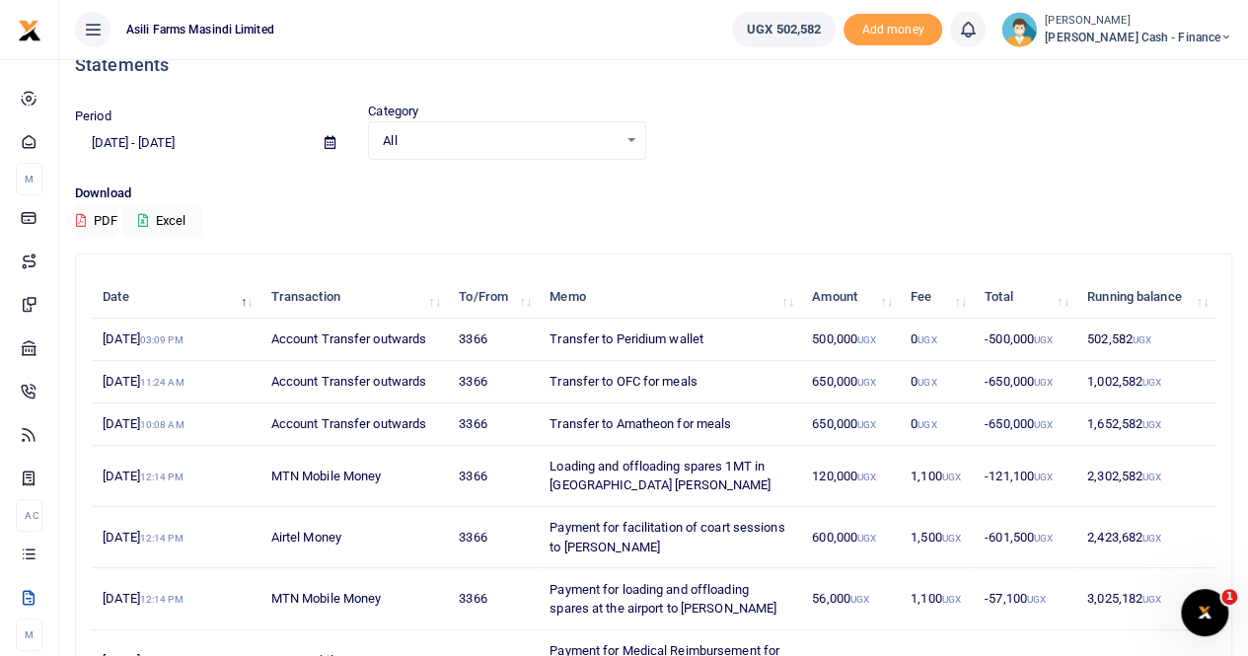
scroll to position [0, 0]
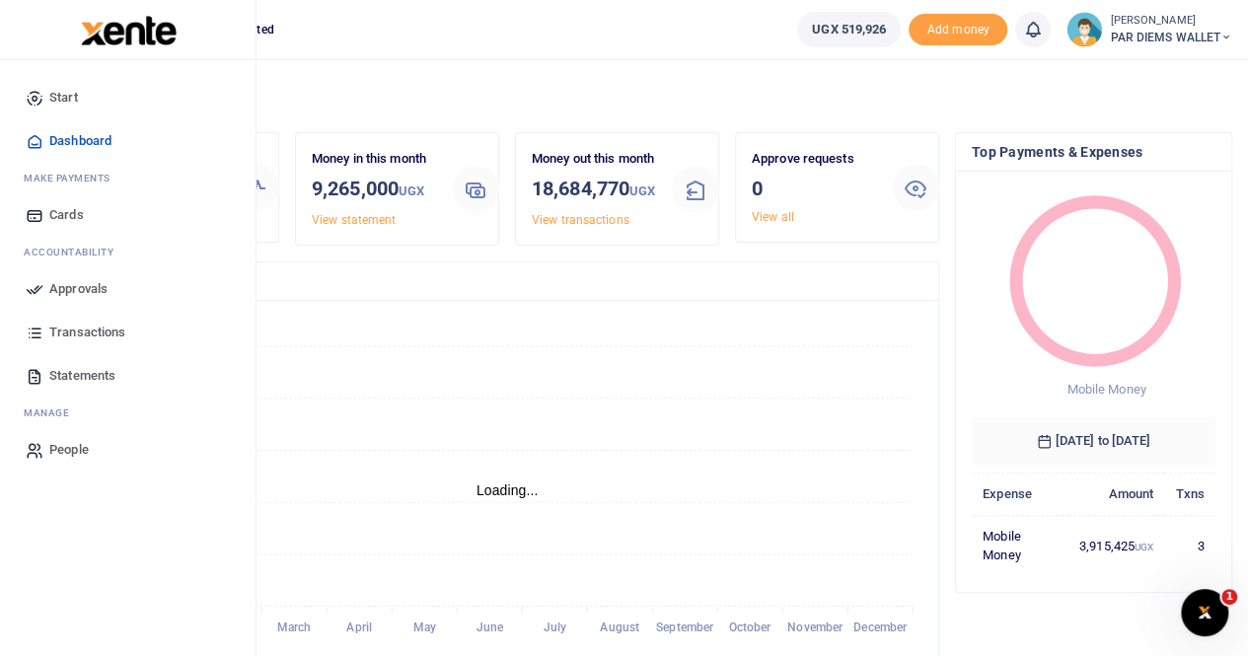
click at [82, 368] on span "Statements" at bounding box center [82, 376] width 66 height 20
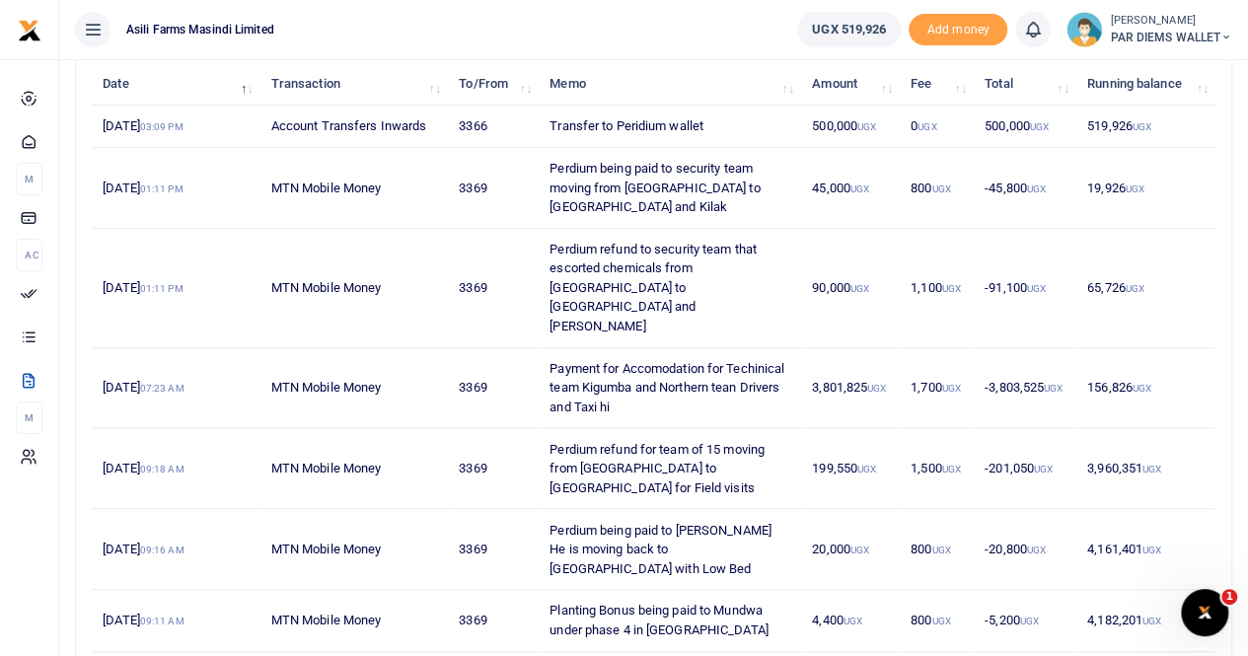
scroll to position [81, 0]
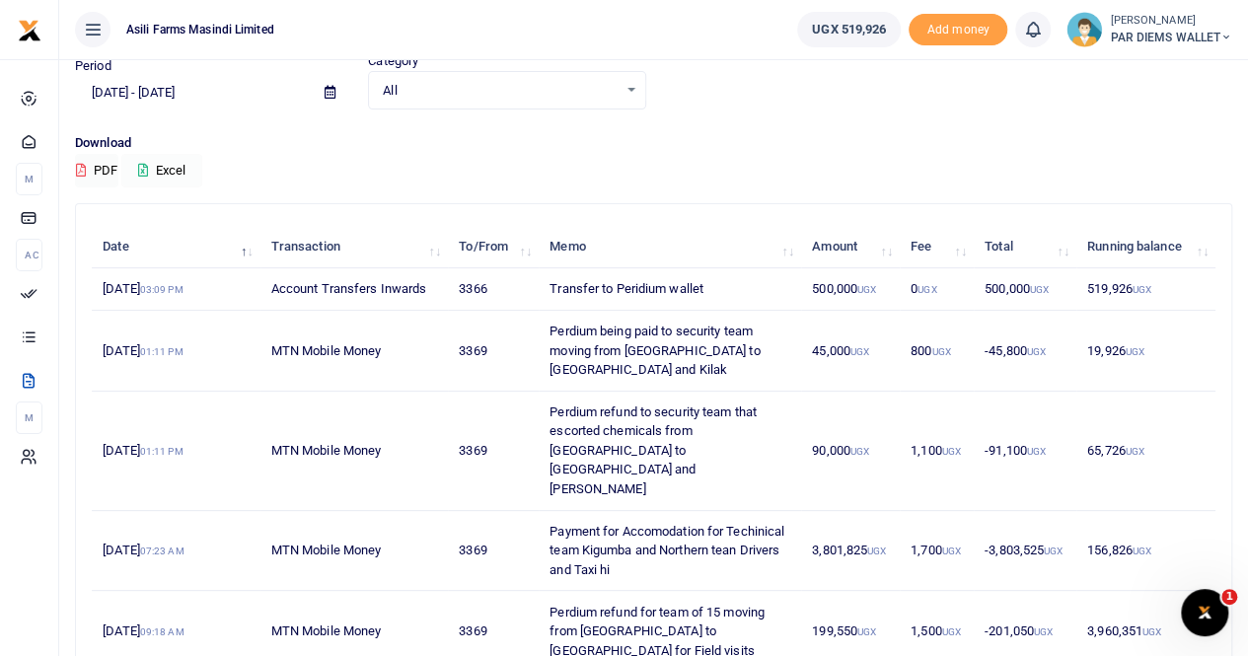
click at [181, 161] on button "Excel" at bounding box center [161, 171] width 81 height 34
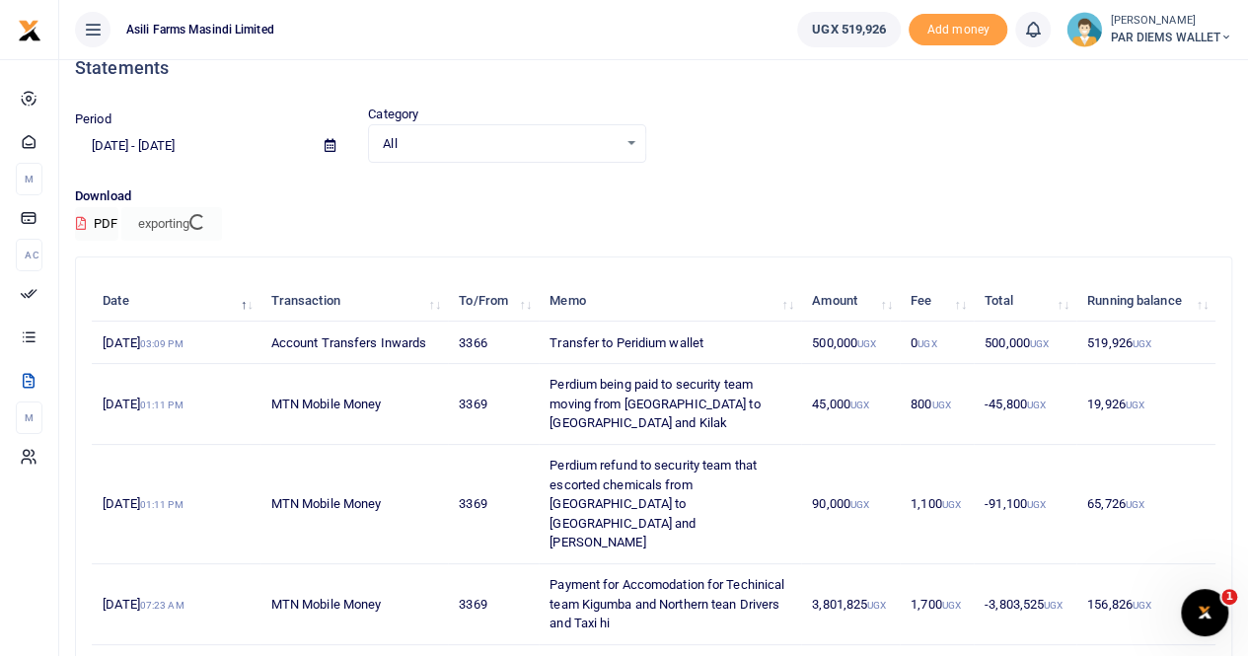
scroll to position [0, 0]
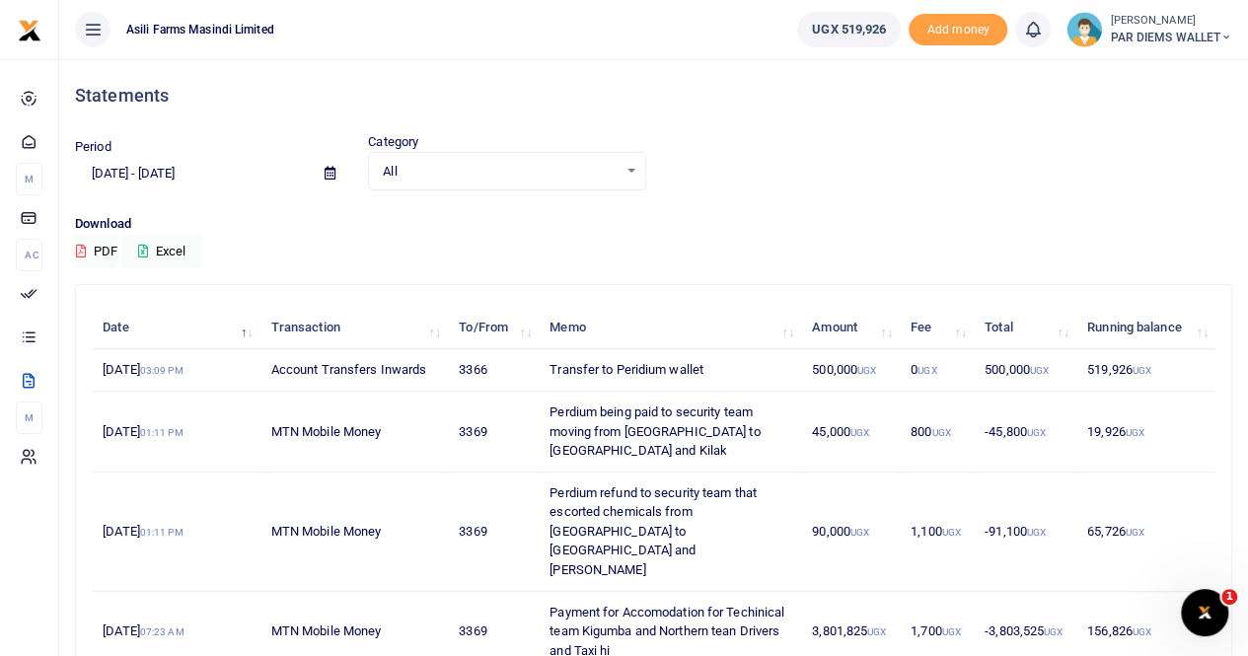
click at [1123, 13] on small "[PERSON_NAME]" at bounding box center [1171, 21] width 122 height 17
click at [1156, 72] on link "Switch accounts" at bounding box center [1156, 72] width 156 height 28
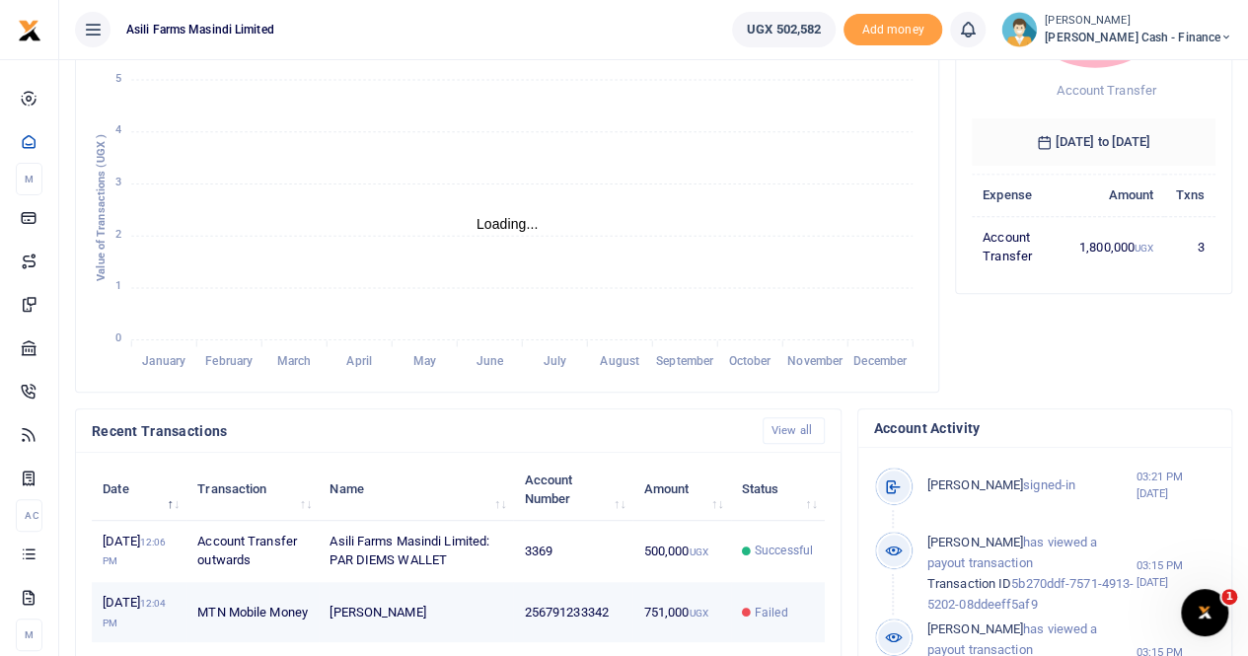
scroll to position [493, 0]
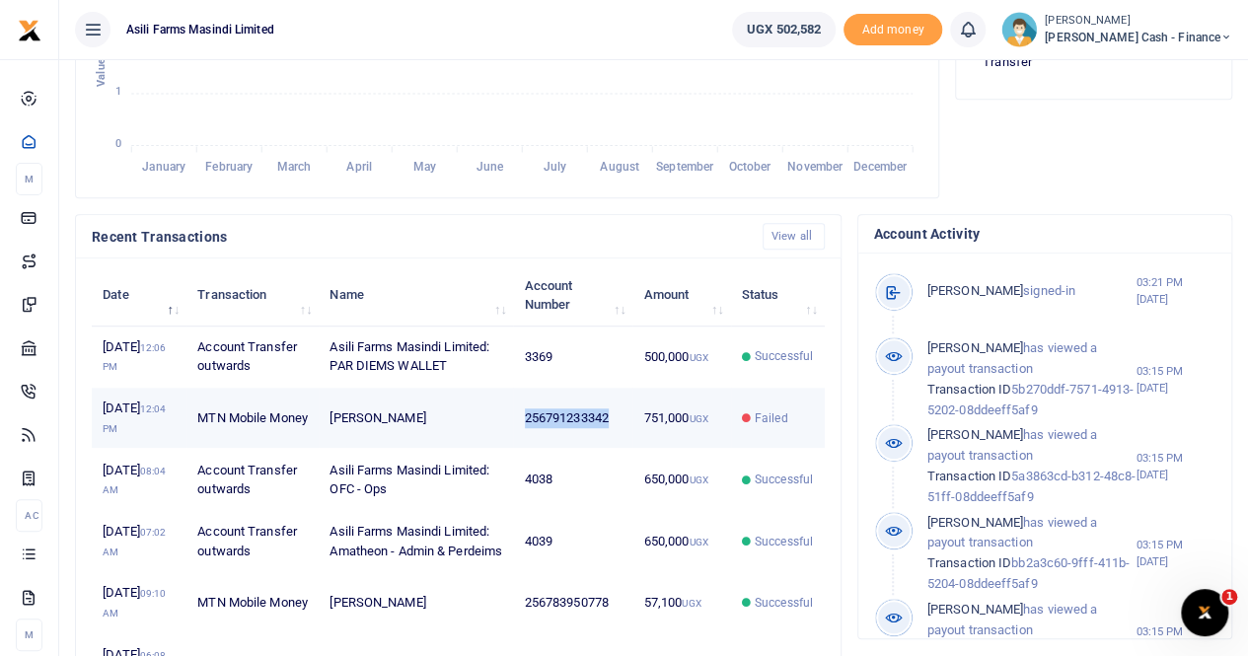
drag, startPoint x: 521, startPoint y: 461, endPoint x: 610, endPoint y: 468, distance: 89.1
click at [610, 449] on td "256791233342" at bounding box center [572, 418] width 119 height 61
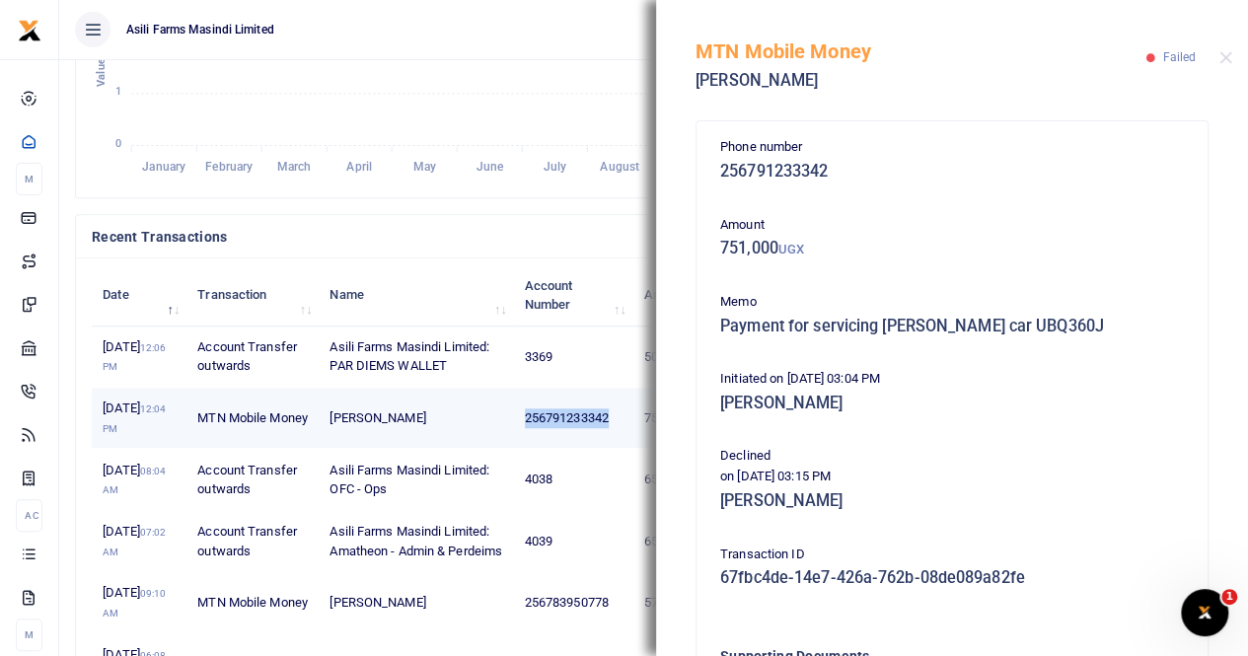
copy td "256791233342"
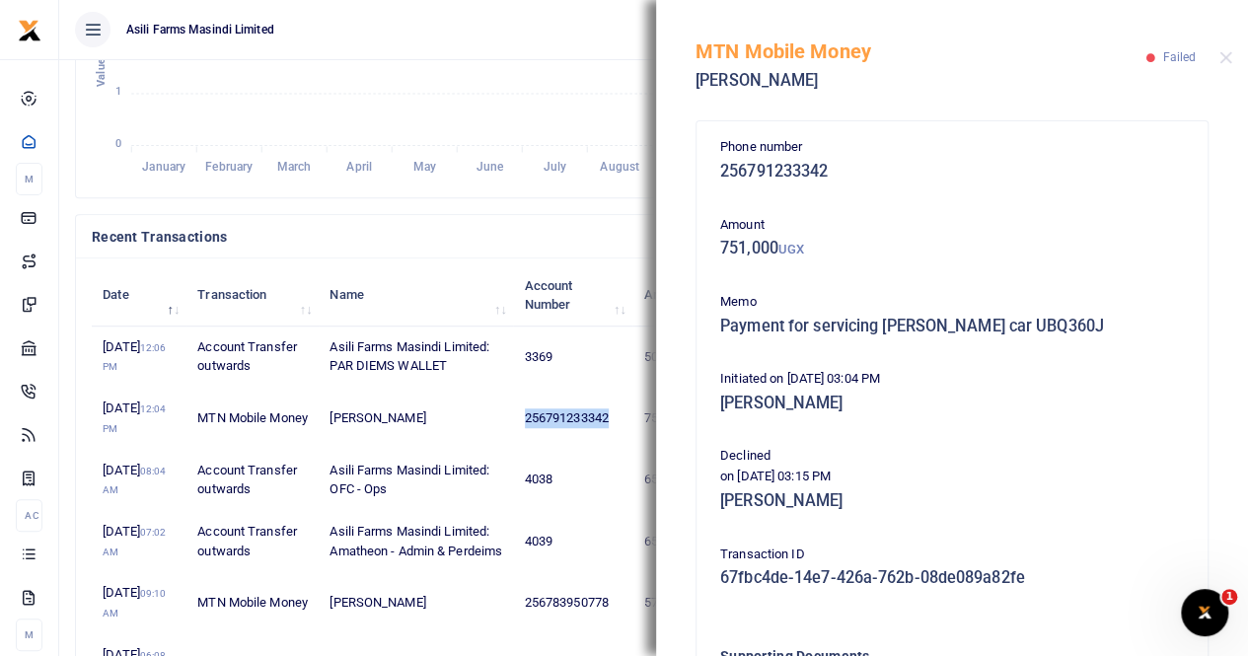
click at [193, 119] on icon "January January February February March March April April May May June June Jul…" at bounding box center [507, 19] width 831 height 326
click at [235, 82] on icon "January January February February March March April April May May June June Jul…" at bounding box center [507, 19] width 831 height 326
click at [1218, 58] on div "MTN Mobile Money Isabel Birungi Failed" at bounding box center [952, 55] width 592 height 110
click at [1229, 56] on button "Close" at bounding box center [1226, 57] width 13 height 13
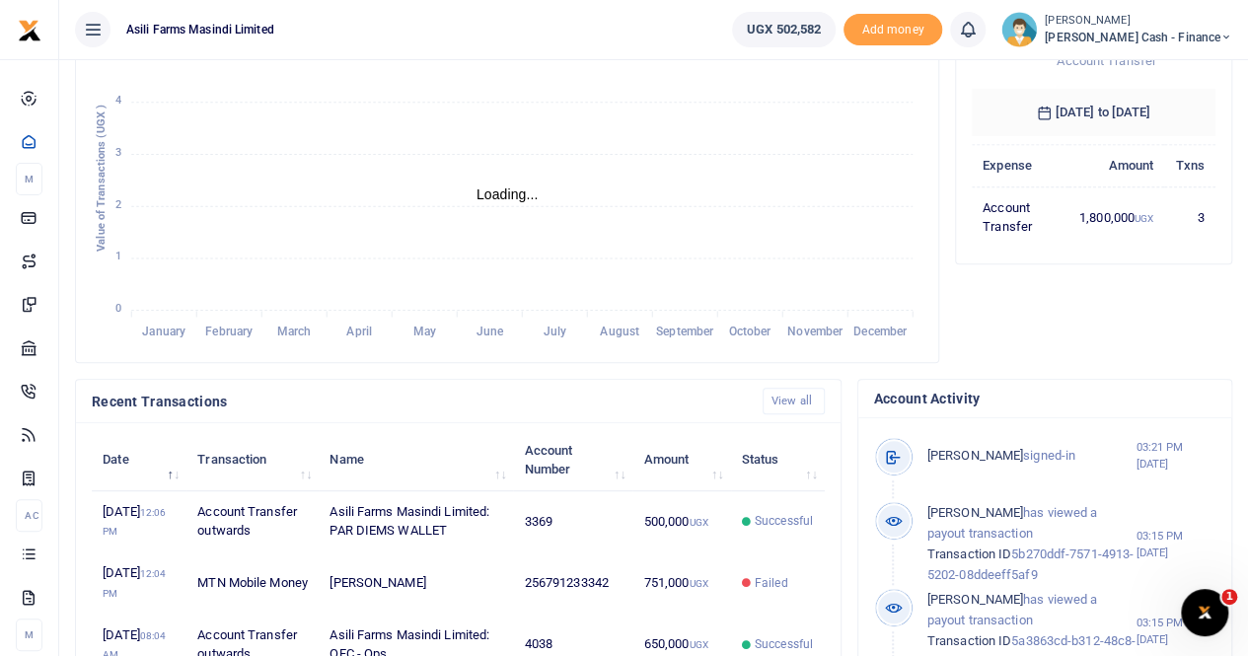
scroll to position [0, 0]
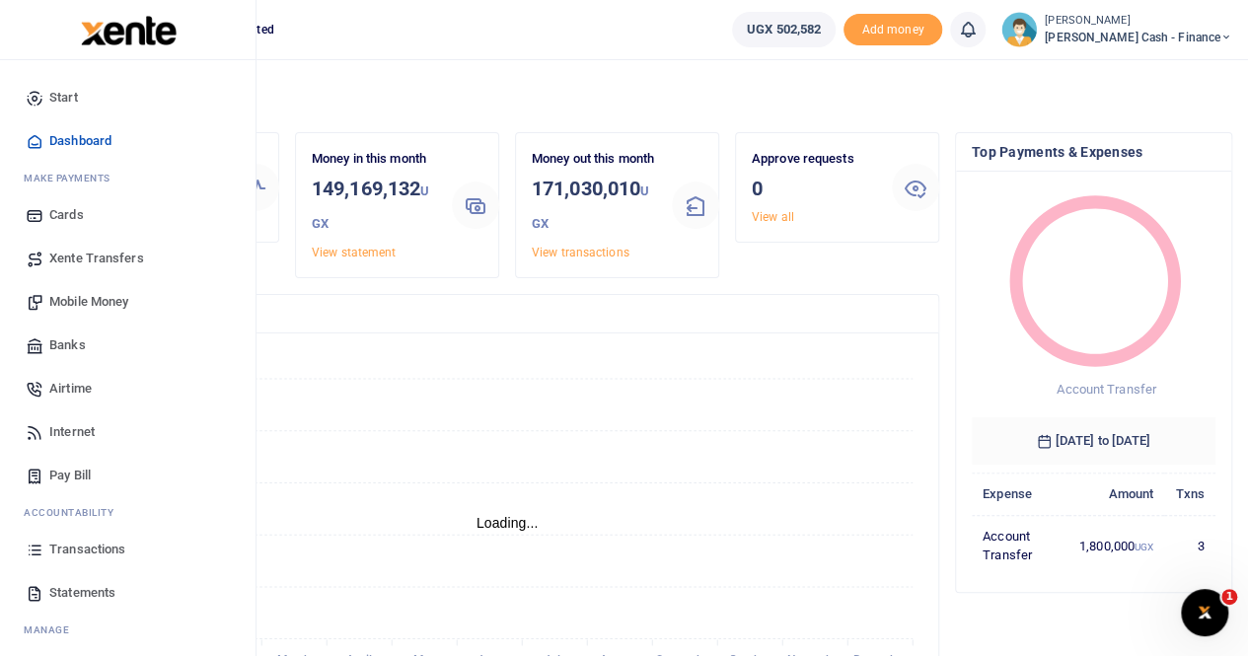
click at [97, 310] on span "Mobile Money" at bounding box center [88, 302] width 79 height 20
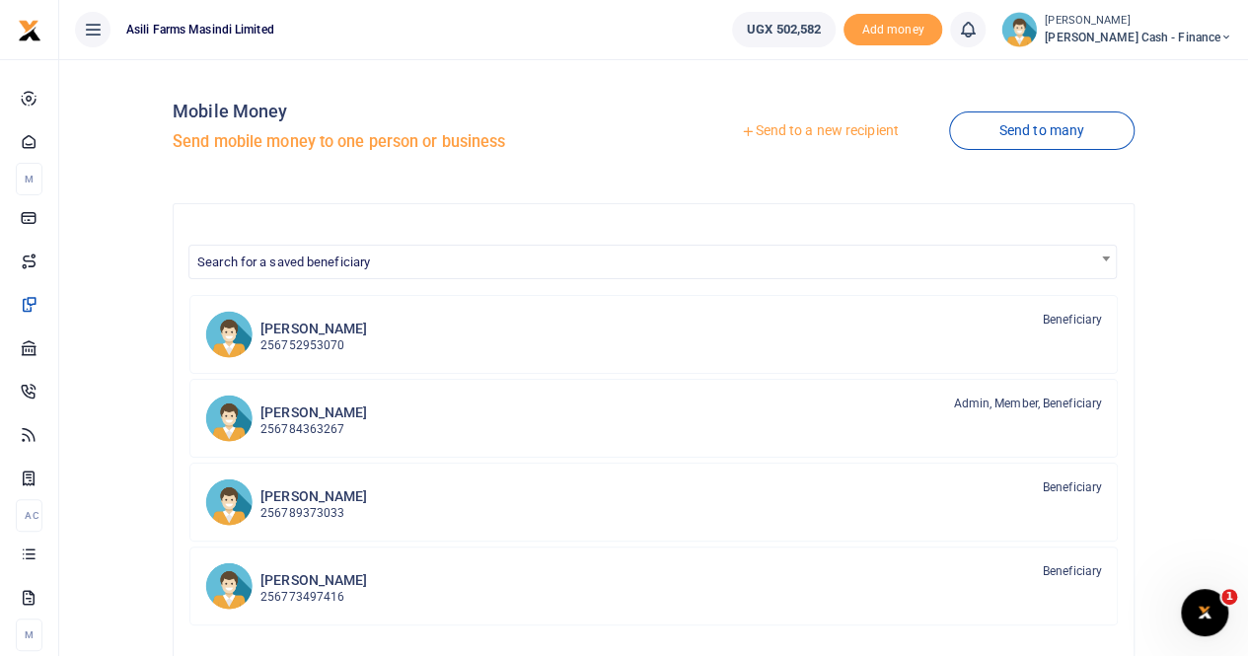
click at [796, 128] on link "Send to a new recipient" at bounding box center [820, 131] width 258 height 36
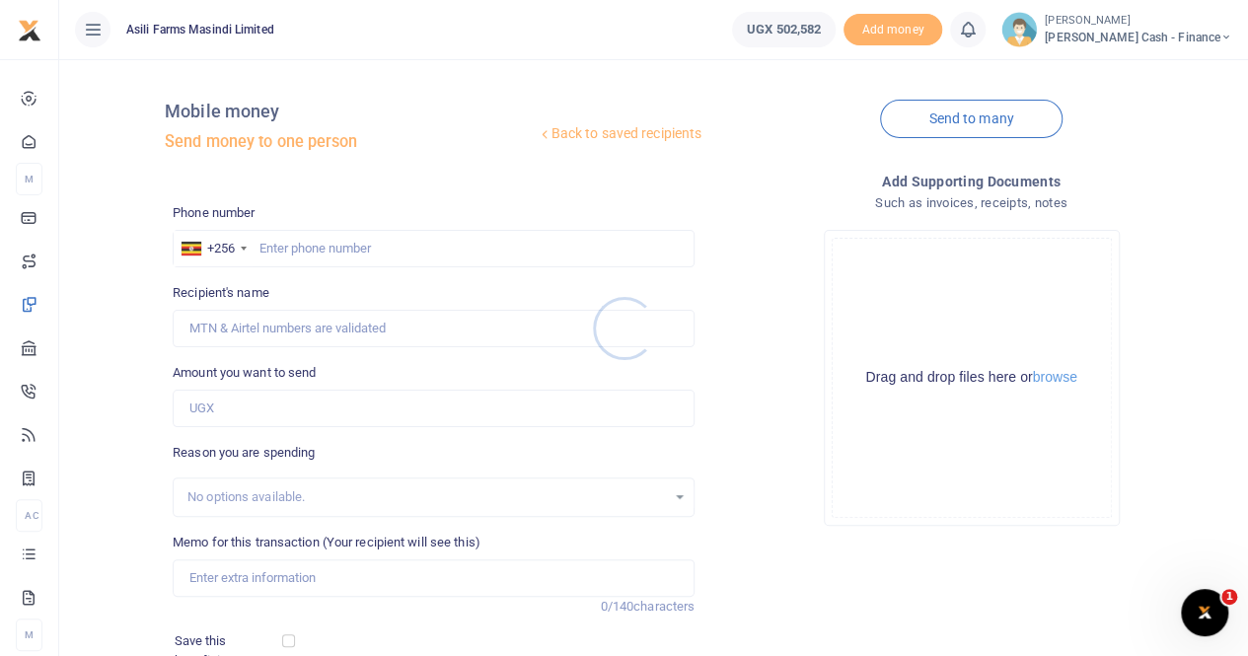
click at [274, 243] on div at bounding box center [624, 328] width 1248 height 656
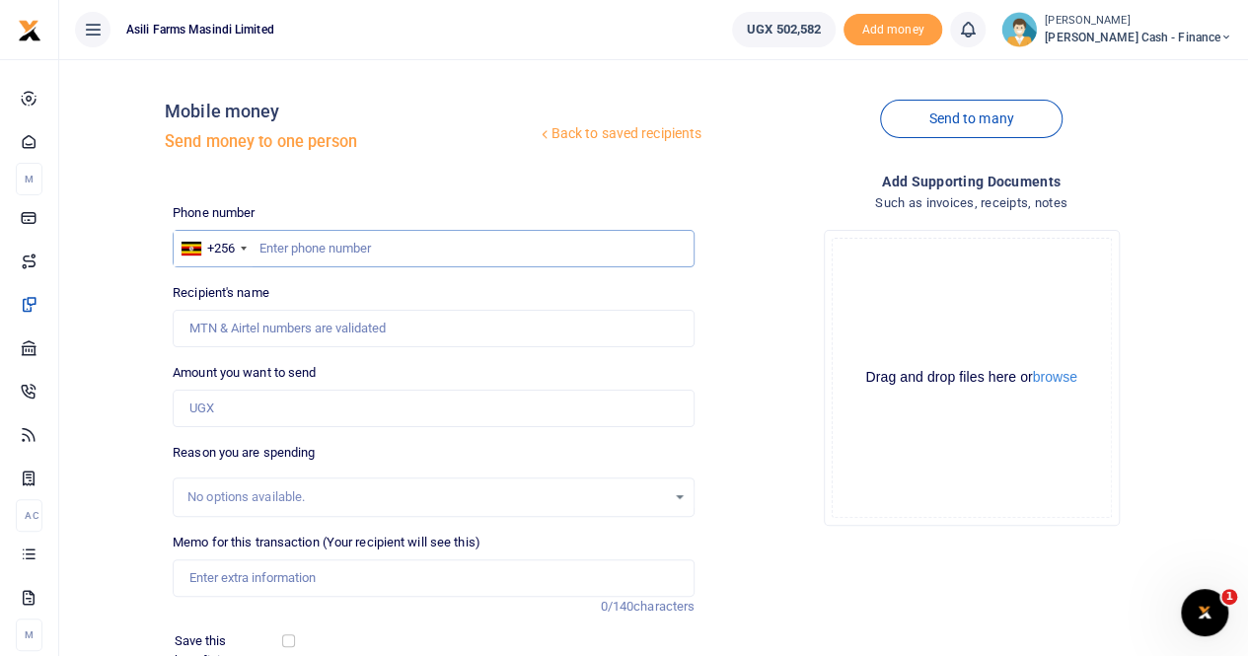
click at [262, 242] on input "text" at bounding box center [434, 248] width 522 height 37
paste input "256791233342"
type input "256791233342"
type input "[PERSON_NAME]"
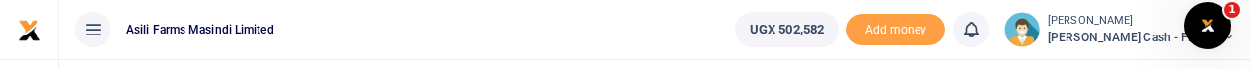
type input "256791233342"
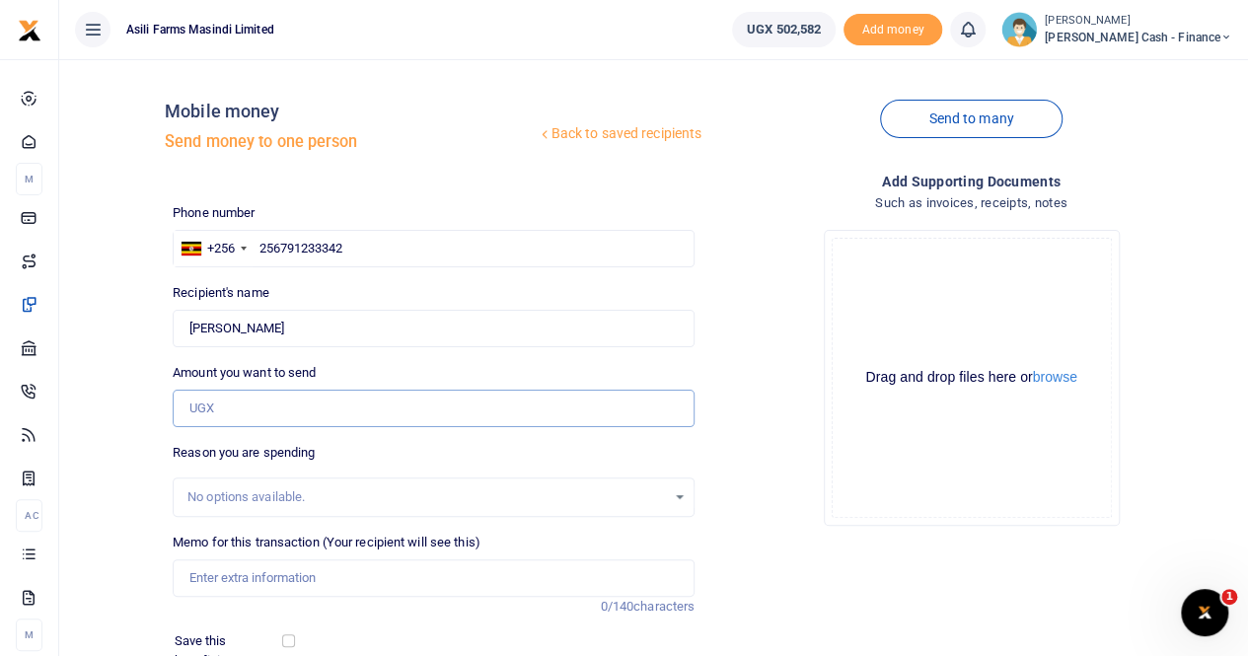
click at [211, 398] on input "Amount you want to send" at bounding box center [434, 408] width 522 height 37
paste input "733000"
type input "733,000"
click at [243, 579] on input "Memo for this transaction (Your recipient will see this)" at bounding box center [434, 578] width 522 height 37
paste input "servicing philipp's car"
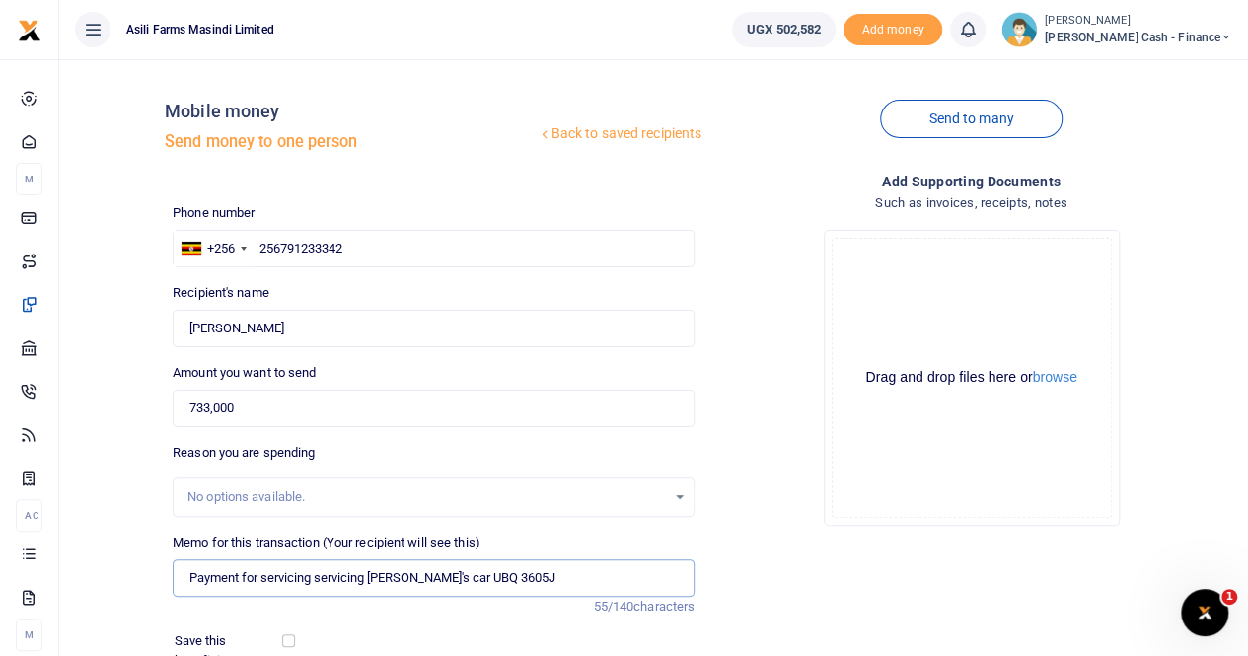
click at [417, 575] on input "Payment for servicing servicing philipp's car UBQ 3605J" at bounding box center [434, 578] width 522 height 37
type input "Payment for servicing servicing philipp car UBQ 3605J"
click at [1072, 372] on button "browse" at bounding box center [1055, 377] width 44 height 15
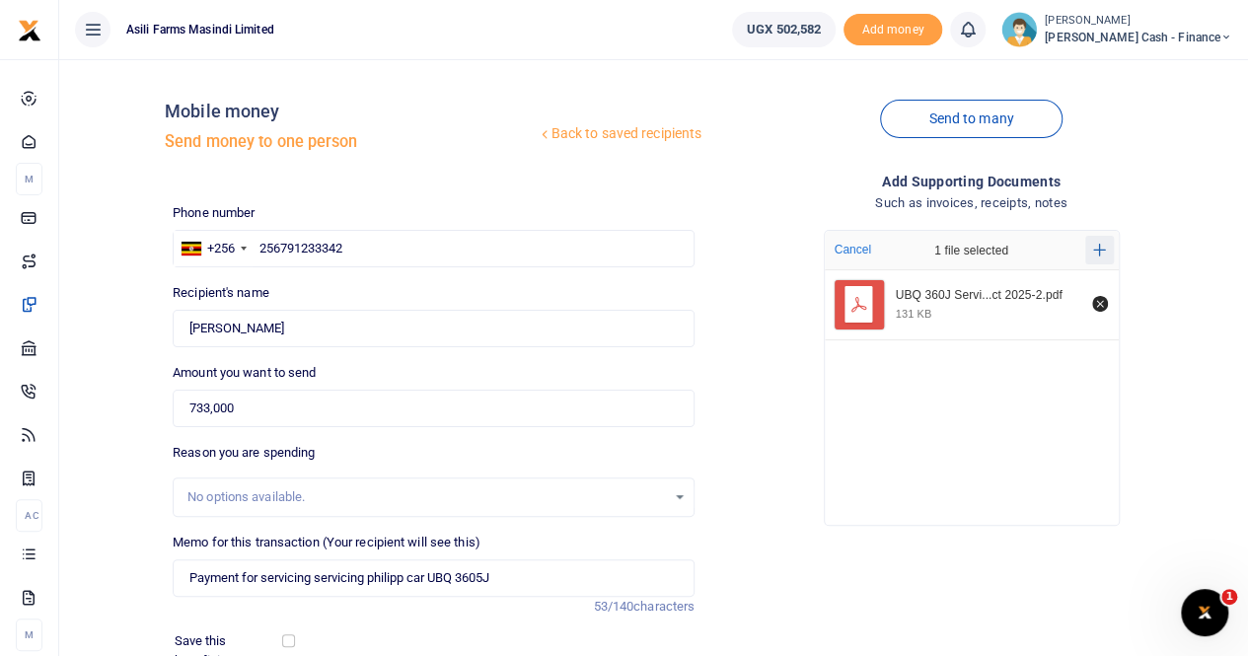
click at [1098, 250] on icon "Add more files" at bounding box center [1099, 250] width 13 height 13
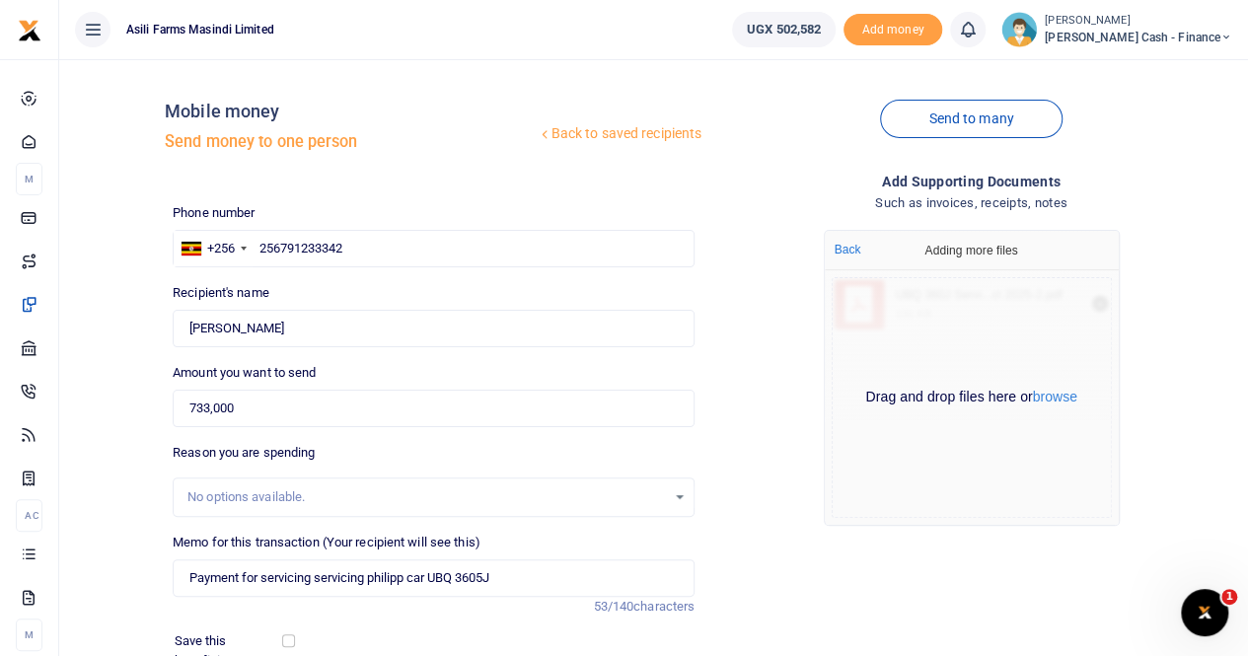
click at [1065, 383] on div "Drag and drop files here or browse Powered by Uppy" at bounding box center [972, 397] width 280 height 241
click at [1056, 408] on div "Drag and drop files here or browse Powered by Uppy" at bounding box center [972, 397] width 280 height 241
click at [1058, 398] on button "browse" at bounding box center [1055, 397] width 44 height 15
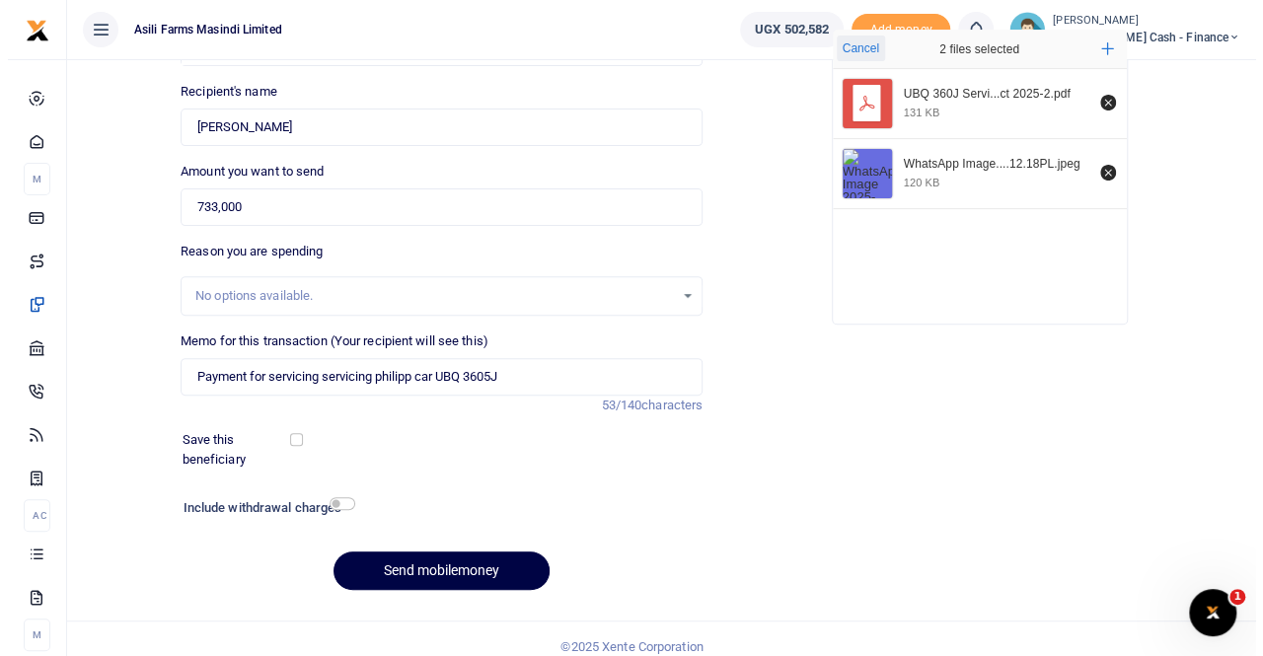
scroll to position [215, 0]
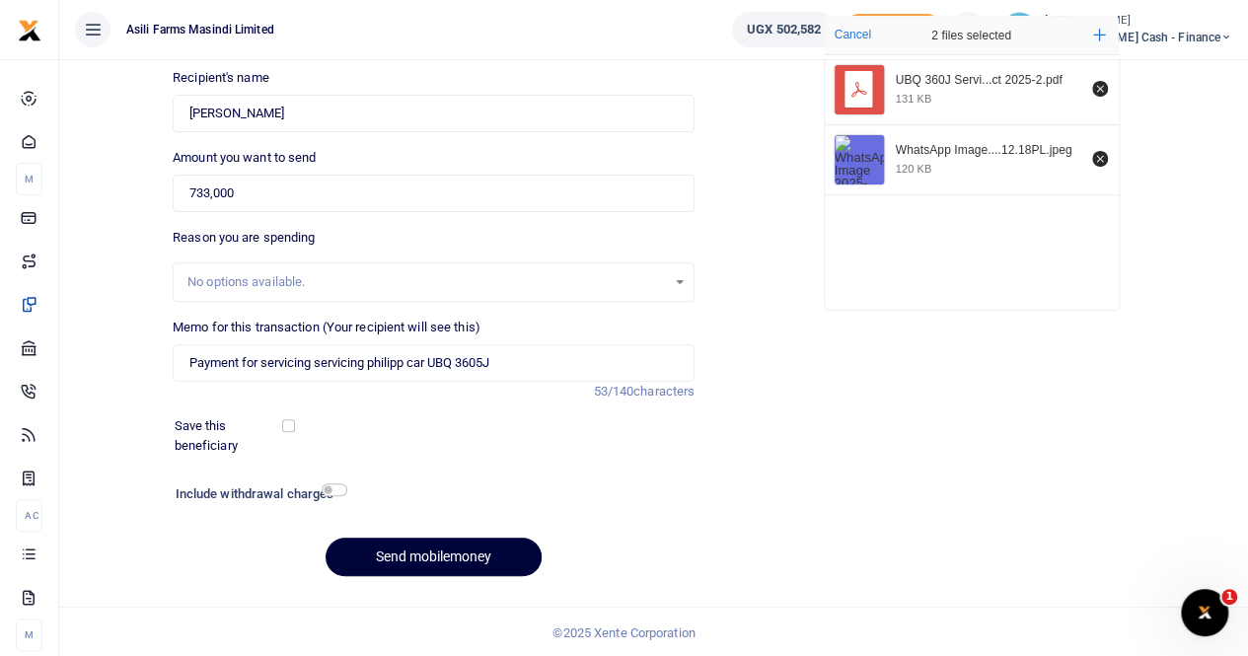
click at [383, 556] on button "Send mobilemoney" at bounding box center [434, 557] width 216 height 38
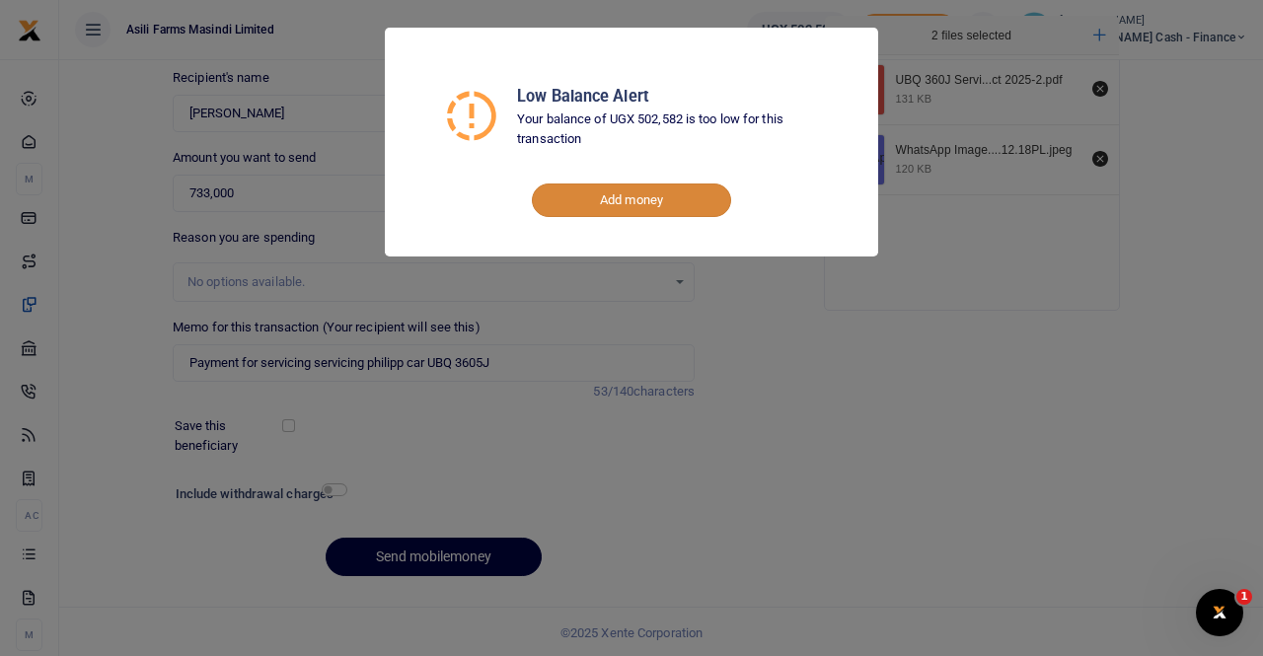
click at [602, 212] on link "Add money" at bounding box center [631, 201] width 199 height 34
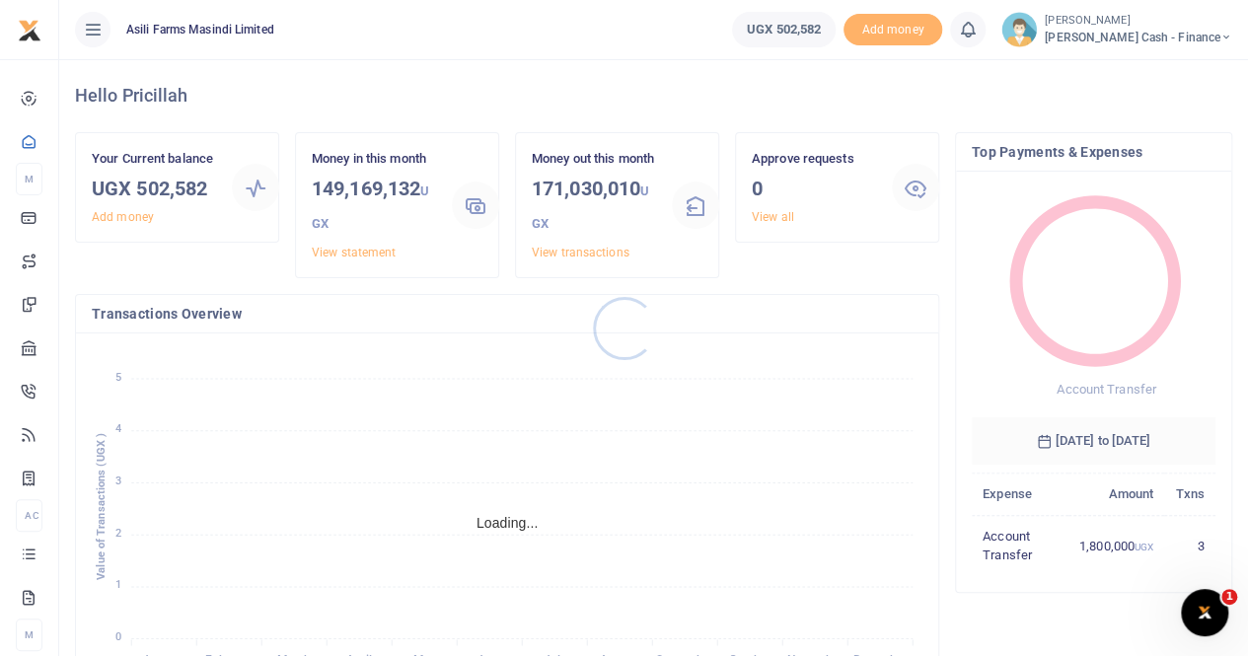
scroll to position [16, 16]
